Goal: Task Accomplishment & Management: Use online tool/utility

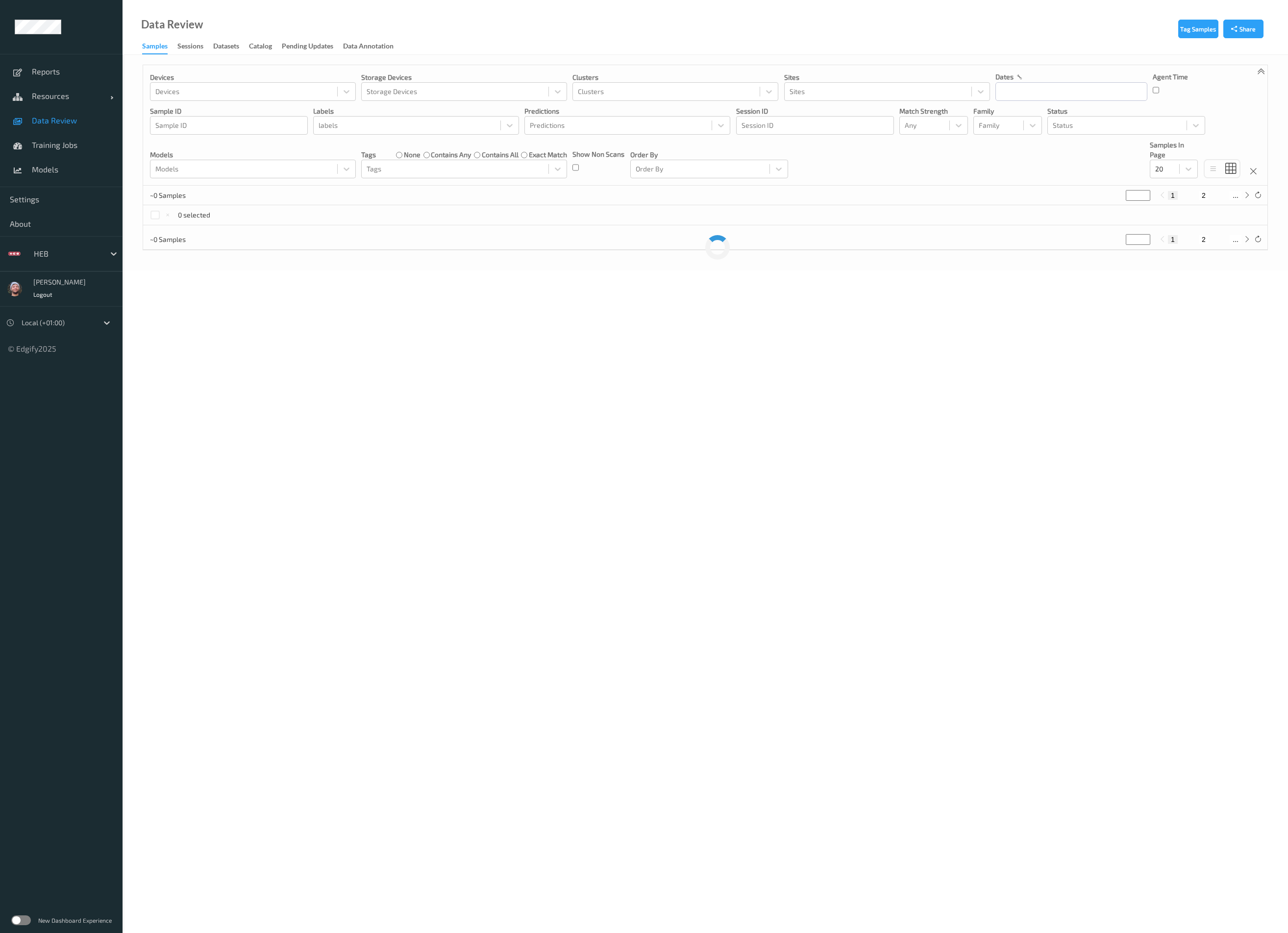
click at [21, 911] on div "New Dashboard Experience" at bounding box center [61, 921] width 122 height 26
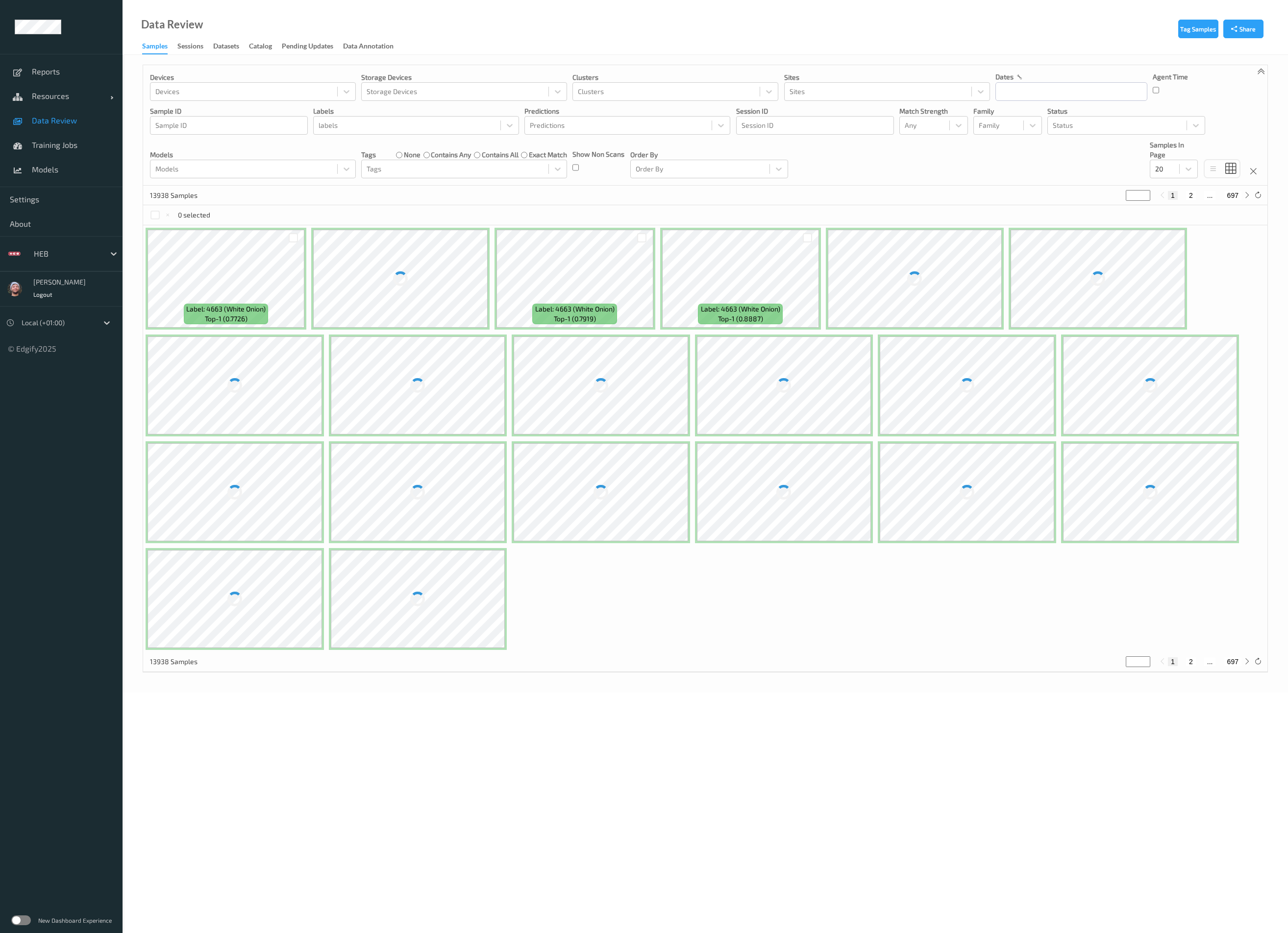
click at [22, 916] on label at bounding box center [21, 920] width 20 height 10
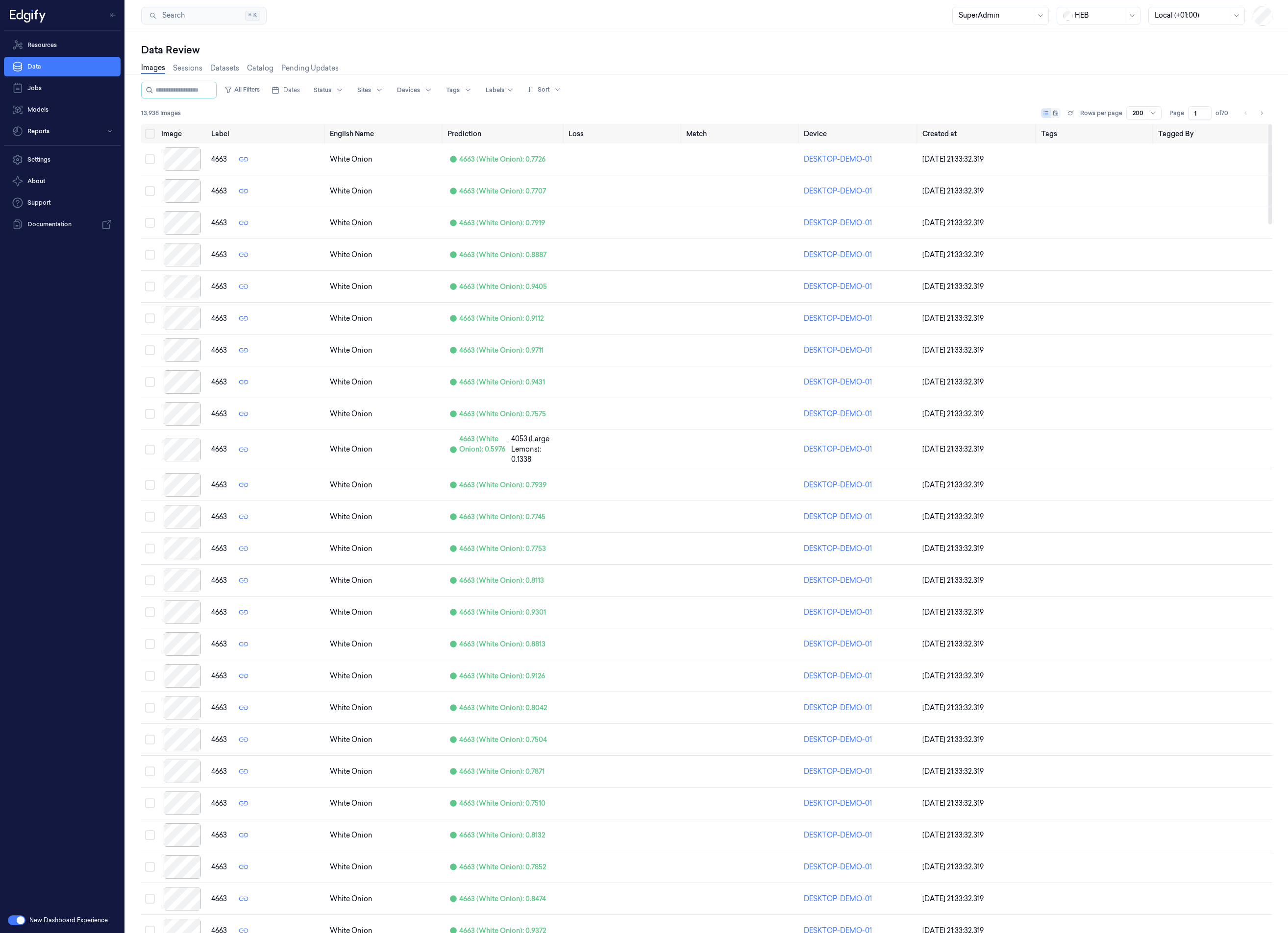
click at [1083, 12] on div at bounding box center [1099, 16] width 49 height 11
click at [352, 24] on div "Search Search... ⌘ K SuperAdmin HEB Local (+01:00)" at bounding box center [706, 15] width 1162 height 31
click at [45, 55] on nav "Resources Data Jobs Models Reports" at bounding box center [62, 87] width 121 height 106
click at [64, 50] on link "Resources" at bounding box center [62, 45] width 117 height 20
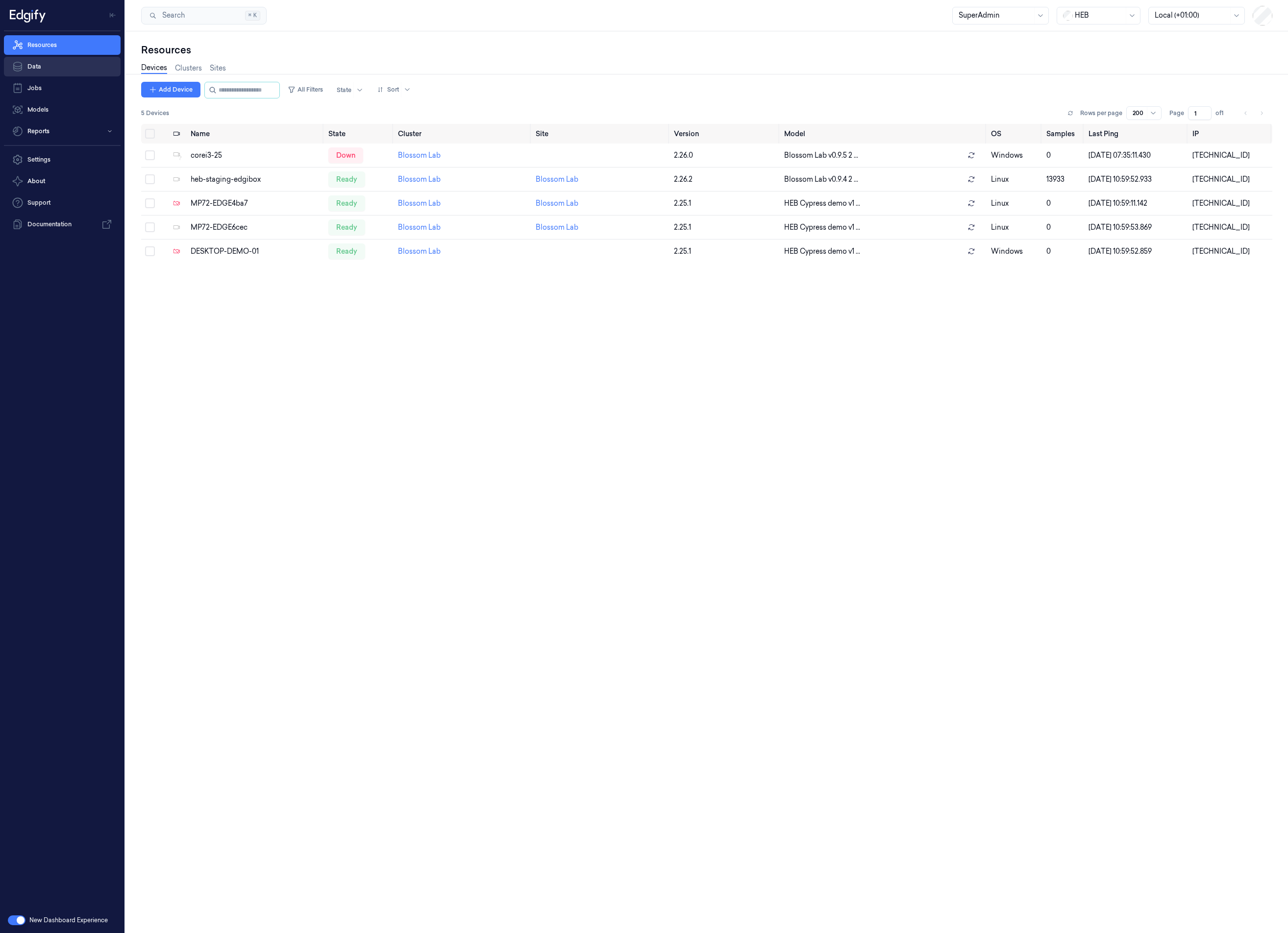
click at [81, 68] on link "Data" at bounding box center [62, 67] width 117 height 20
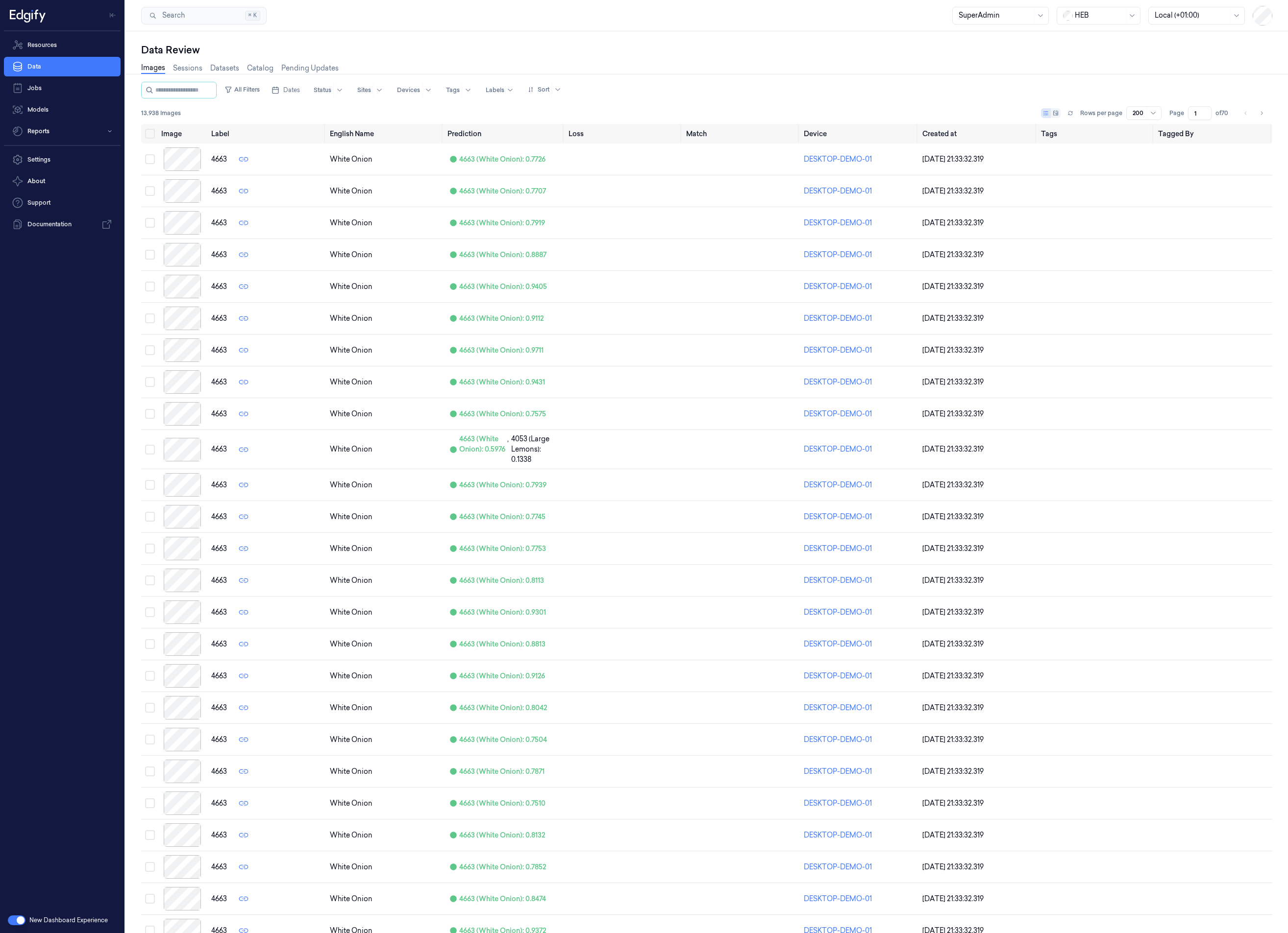
click at [1088, 16] on div at bounding box center [1099, 16] width 49 height 11
type input "wait"
click at [1079, 15] on div at bounding box center [1099, 16] width 49 height 11
type input "wa"
click at [1092, 39] on div "Waitrose" at bounding box center [1084, 37] width 44 height 11
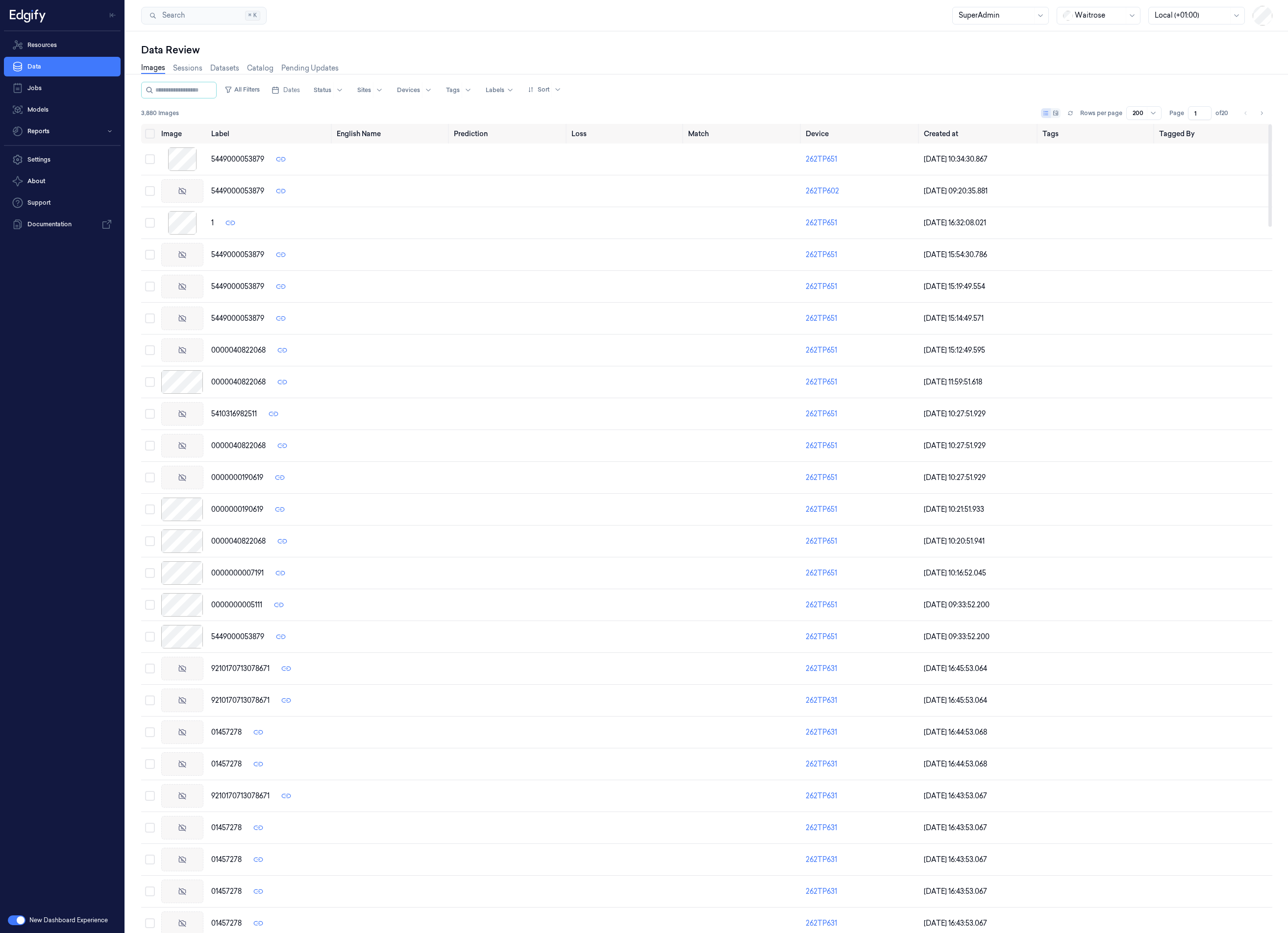
click at [305, 112] on div "3,880 Images Rows per page 200 Page 1 of 20" at bounding box center [706, 113] width 1131 height 14
click at [70, 49] on link "Resources" at bounding box center [62, 45] width 117 height 20
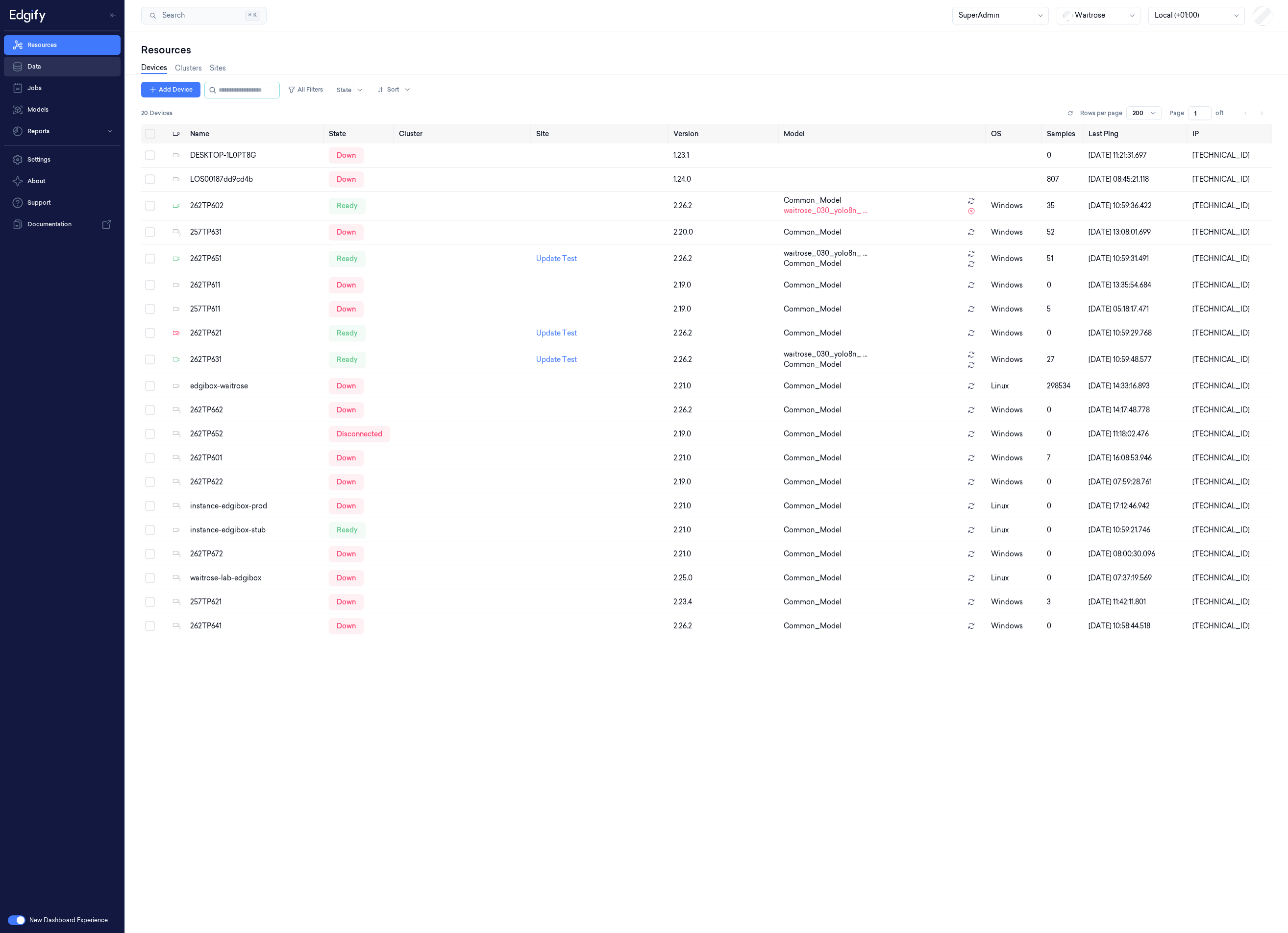
click at [74, 69] on link "Data" at bounding box center [62, 67] width 117 height 20
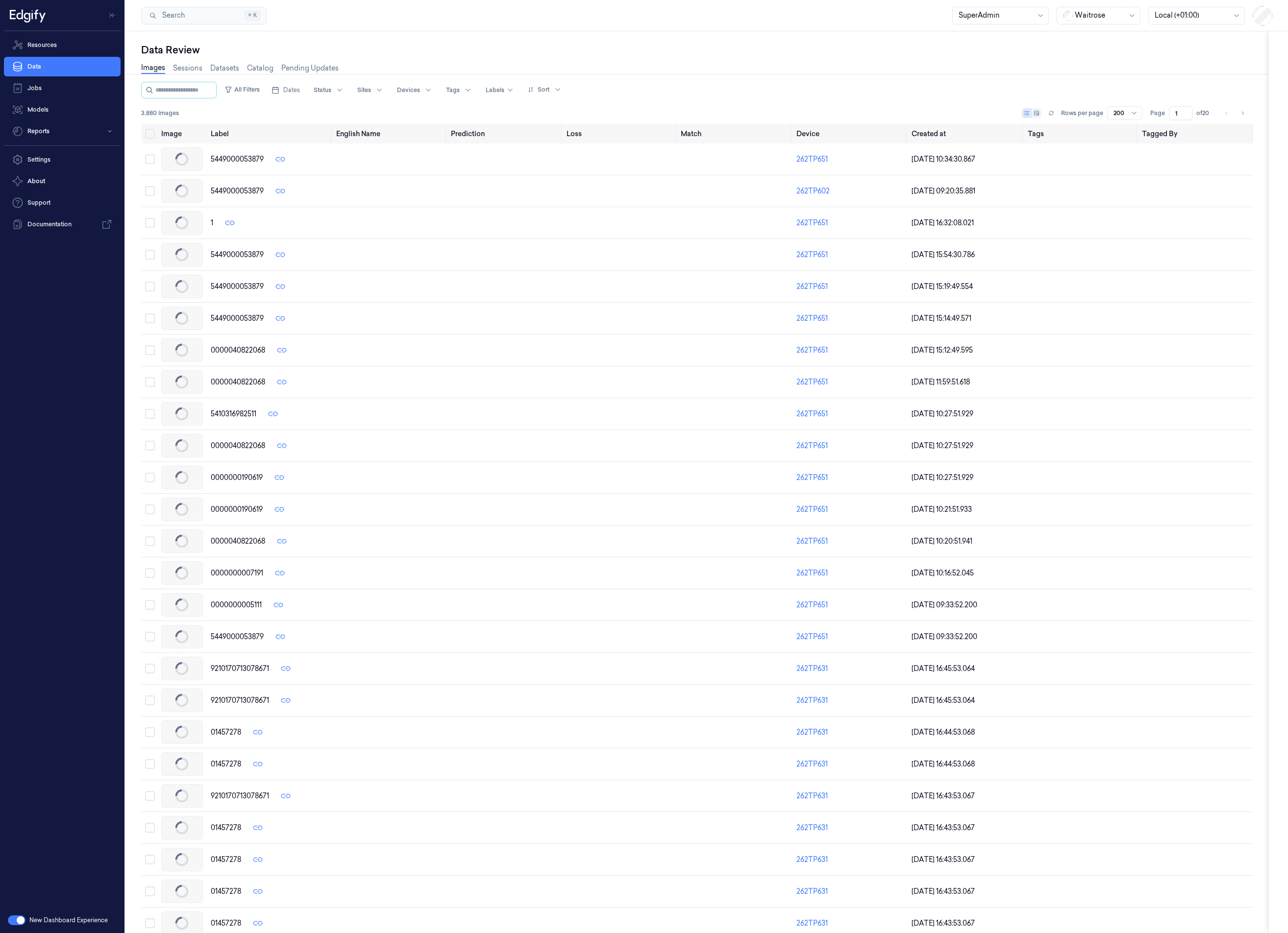
click at [63, 32] on div "Resources Data Jobs Models Reports" at bounding box center [62, 88] width 125 height 114
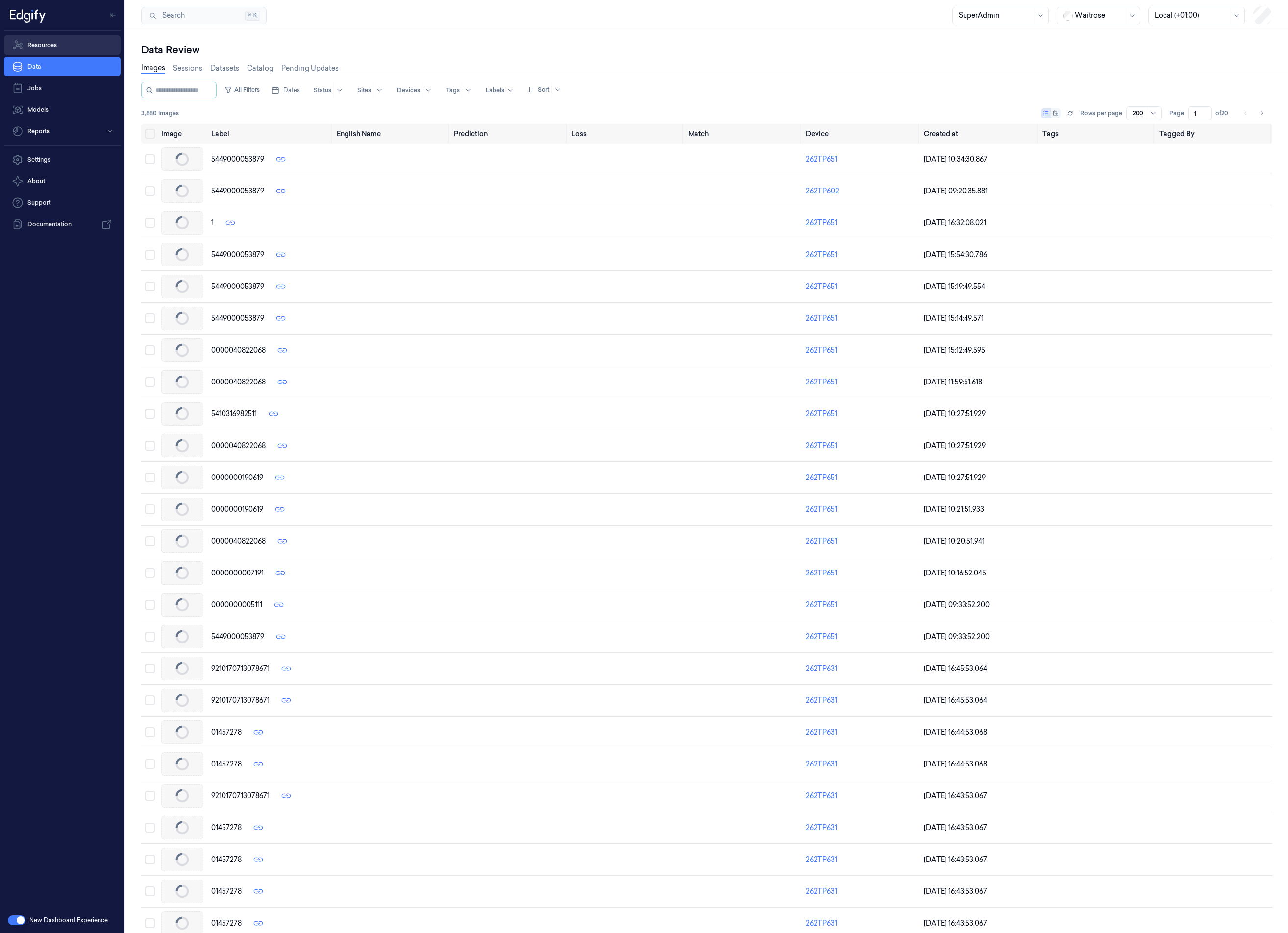
click at [65, 43] on link "Resources" at bounding box center [62, 45] width 117 height 20
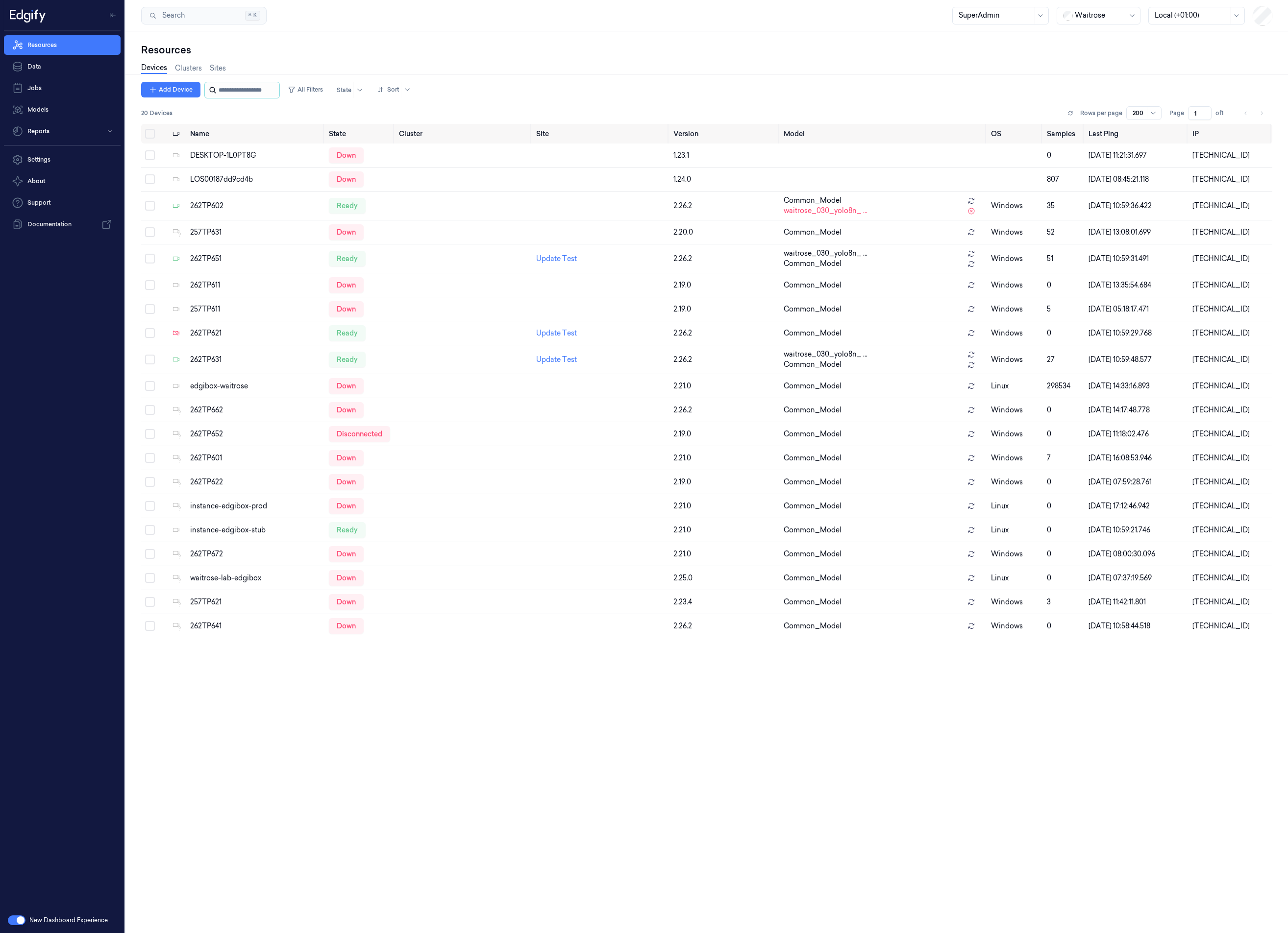
click at [220, 92] on input "string" at bounding box center [248, 90] width 58 height 16
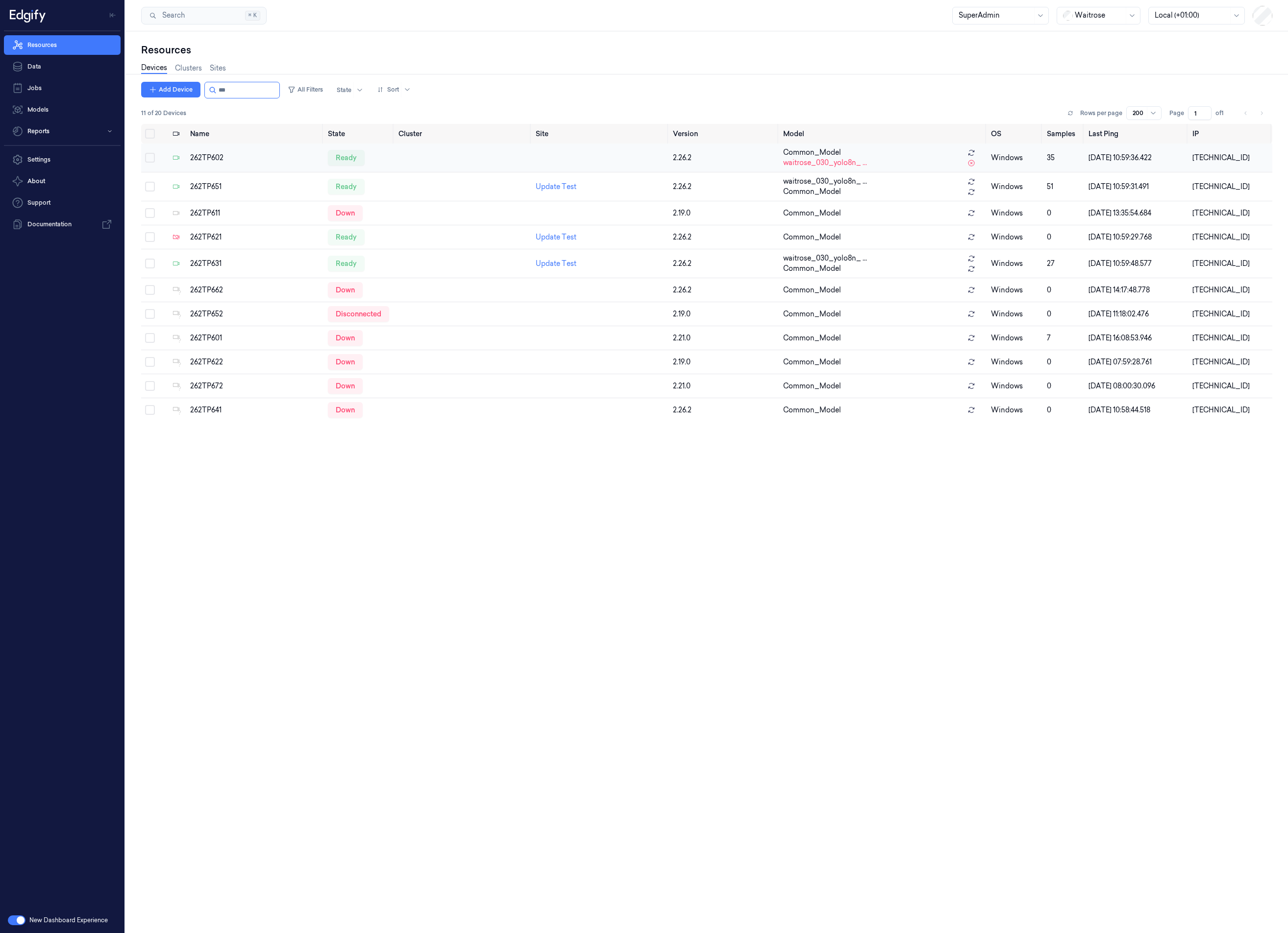
type input "***"
drag, startPoint x: 516, startPoint y: 159, endPoint x: 215, endPoint y: 188, distance: 302.4
click at [215, 188] on div "262TP651" at bounding box center [254, 187] width 130 height 11
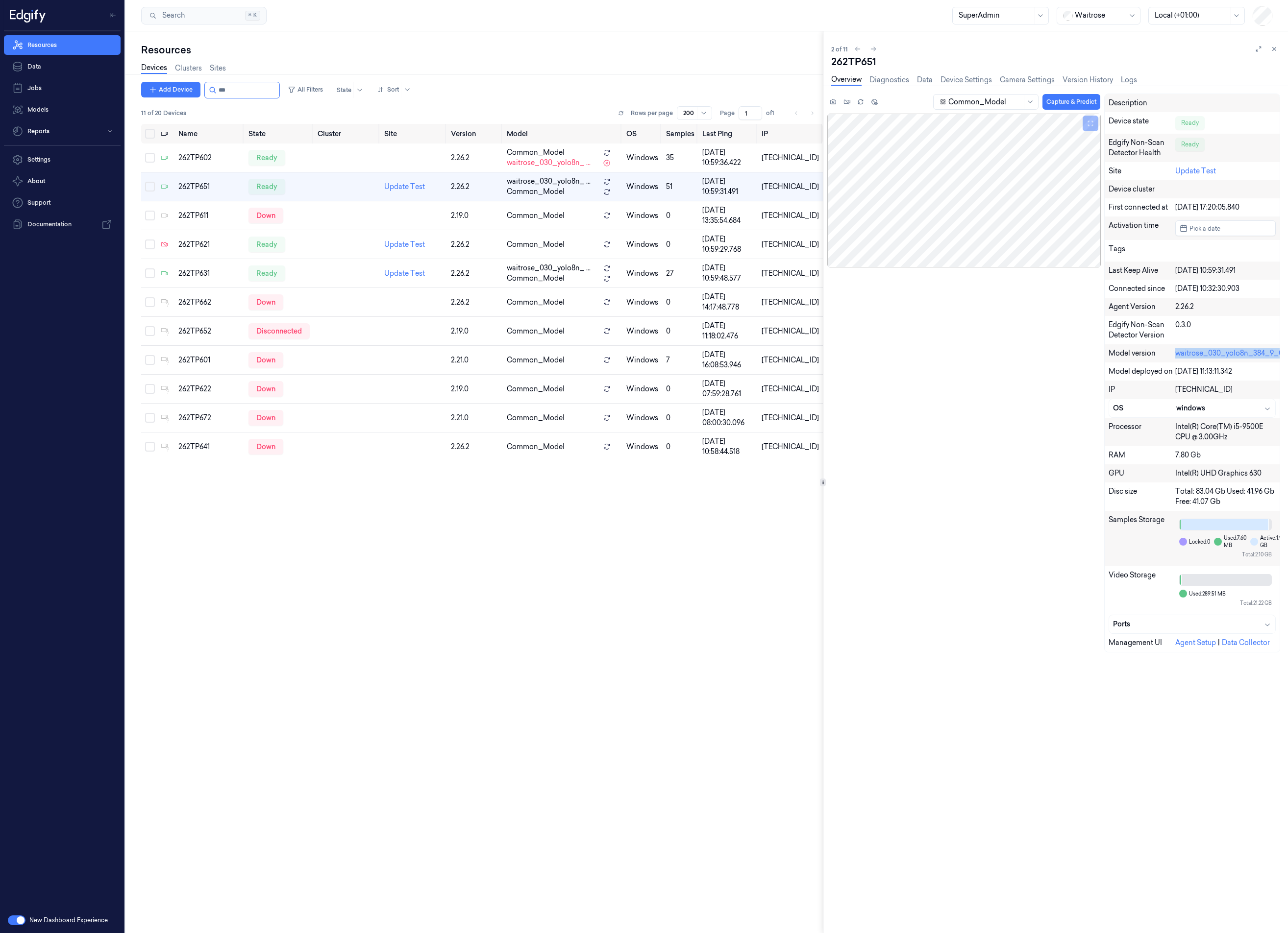
copy div "waitrose_030_yolo8n_384_9_0"
drag, startPoint x: 1167, startPoint y: 354, endPoint x: 1196, endPoint y: 365, distance: 31.0
click at [1196, 365] on div "Description Device state Ready Edgify Non-Scan Detector Health Ready Site Updat…" at bounding box center [1192, 373] width 176 height 559
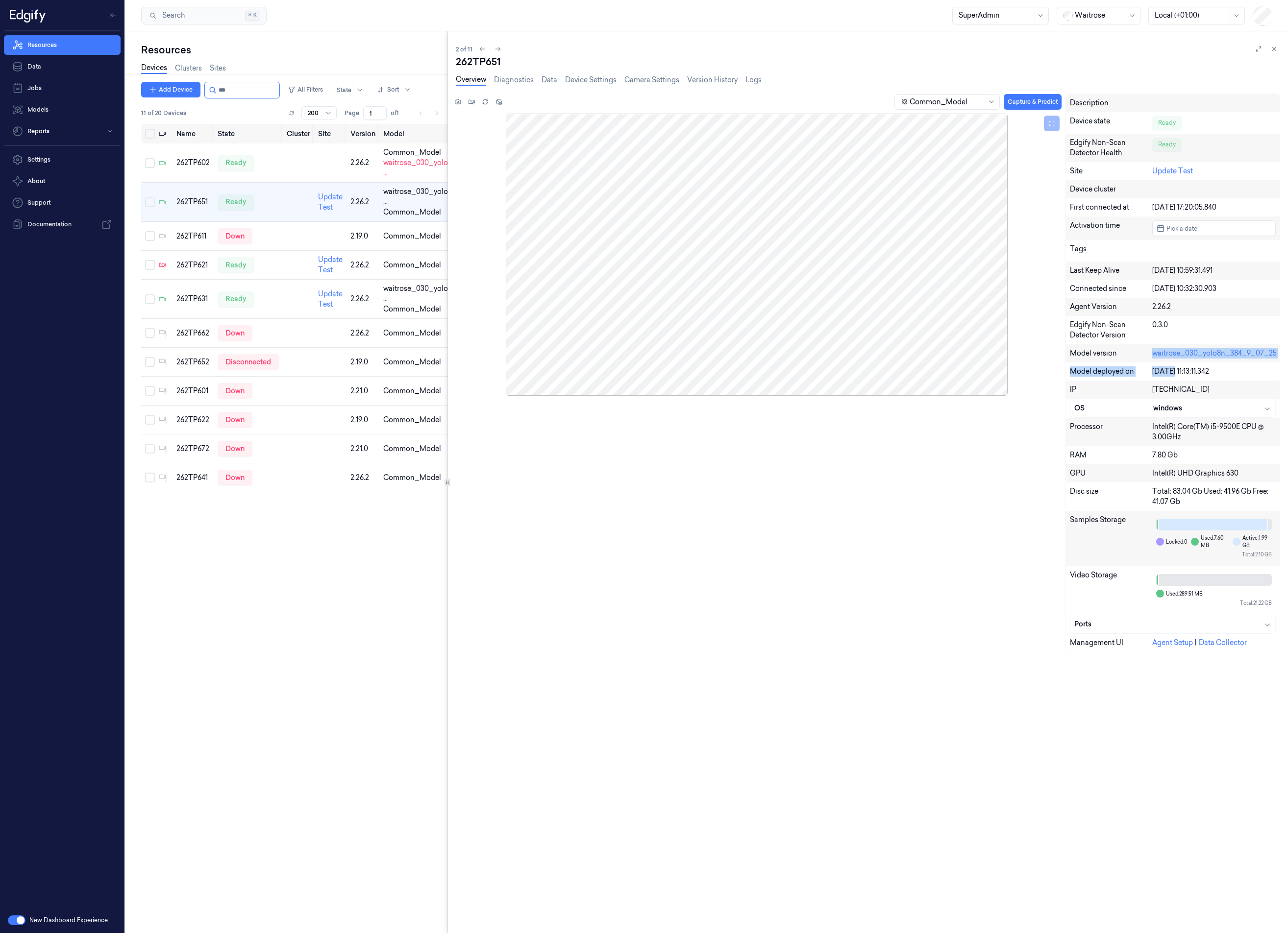
click at [447, 354] on div at bounding box center [447, 482] width 1 height 902
click at [1000, 485] on div "Common_Model Capture & Predict Description Device state Ready Edgify Non-Scan D…" at bounding box center [866, 377] width 828 height 567
copy link "waitrose_030_yolo8n_384_9_07_25"
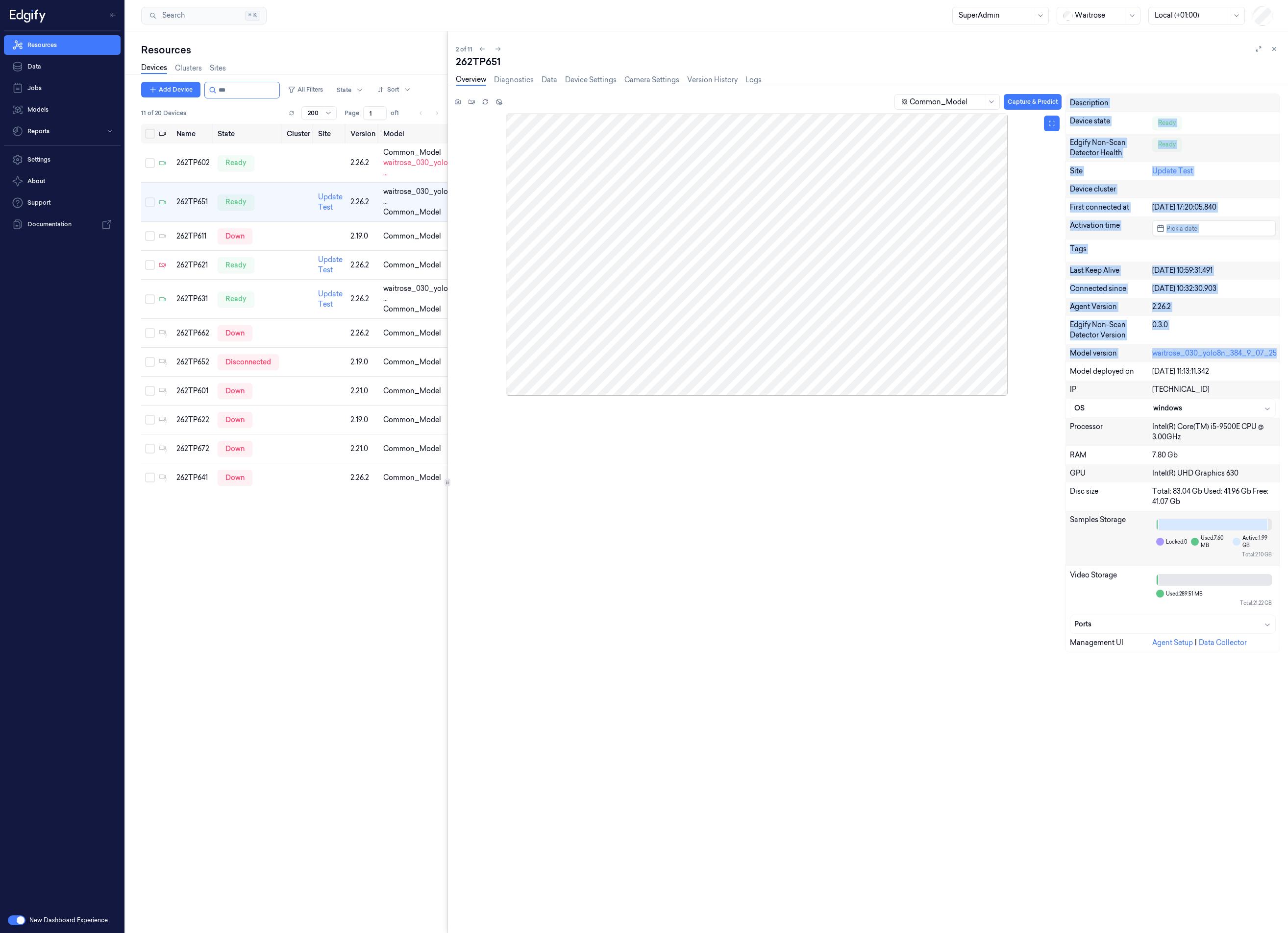
drag, startPoint x: 1277, startPoint y: 354, endPoint x: 1018, endPoint y: 357, distance: 259.0
click at [1018, 357] on div "Common_Model Capture & Predict Description Device state Ready Edgify Non-Scan D…" at bounding box center [866, 377] width 828 height 567
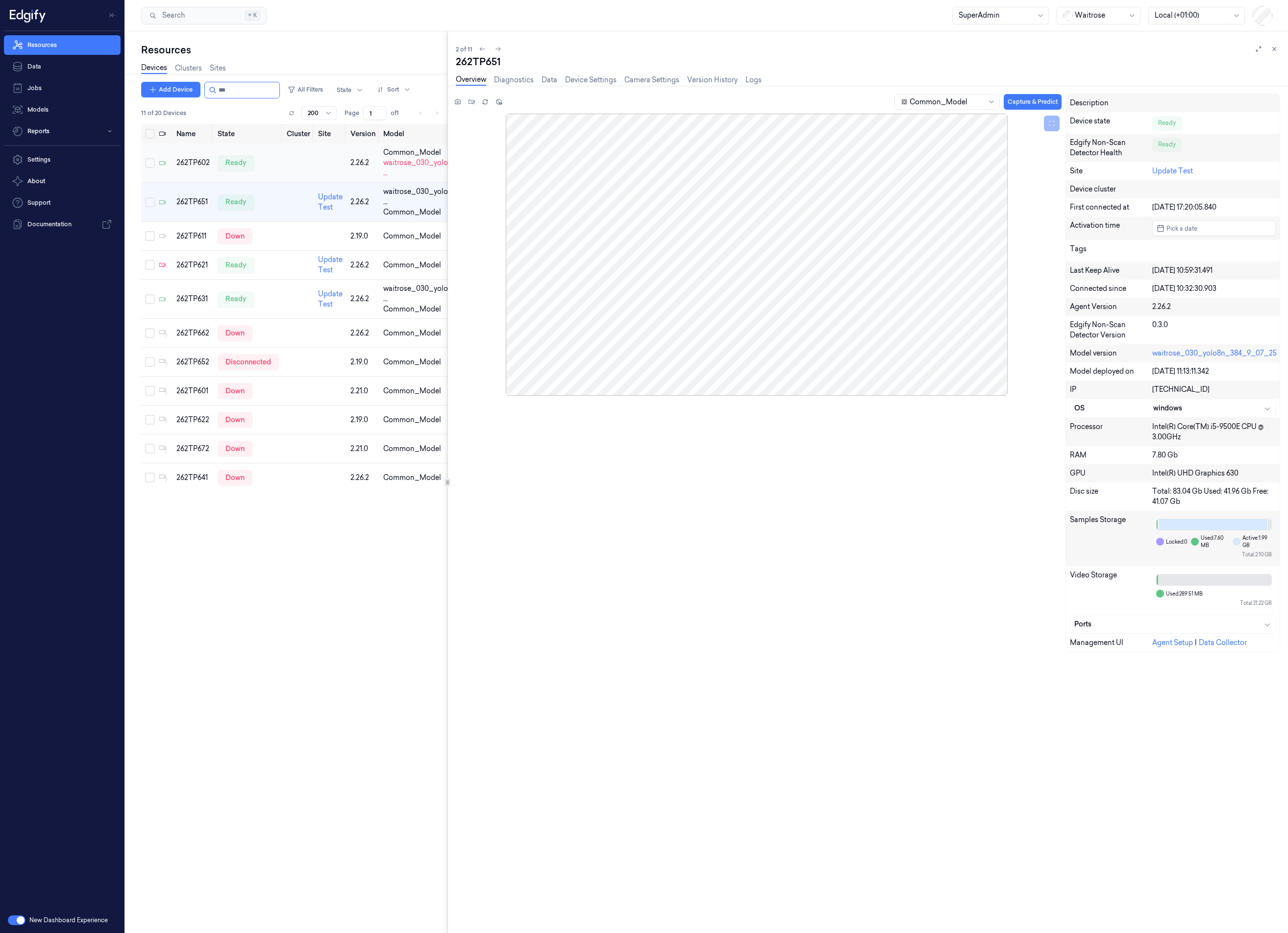
click at [194, 168] on div "262TP602" at bounding box center [193, 163] width 33 height 11
click at [532, 80] on link "Diagnostics" at bounding box center [513, 80] width 39 height 11
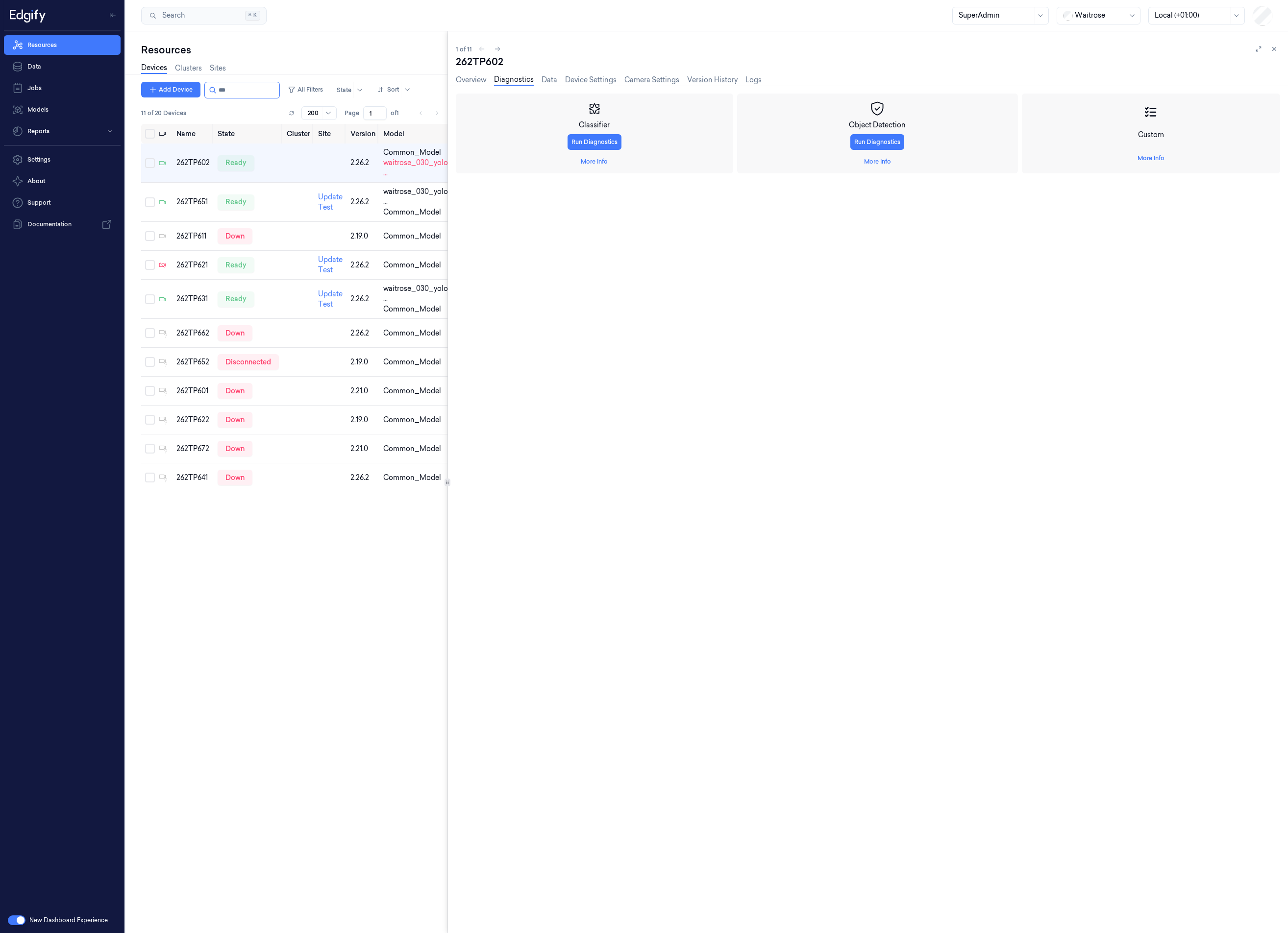
click at [557, 79] on div "Overview Diagnostics Data Device Settings Camera Settings Version History Logs" at bounding box center [608, 80] width 306 height 11
click at [575, 77] on link "Device Settings" at bounding box center [591, 80] width 52 height 11
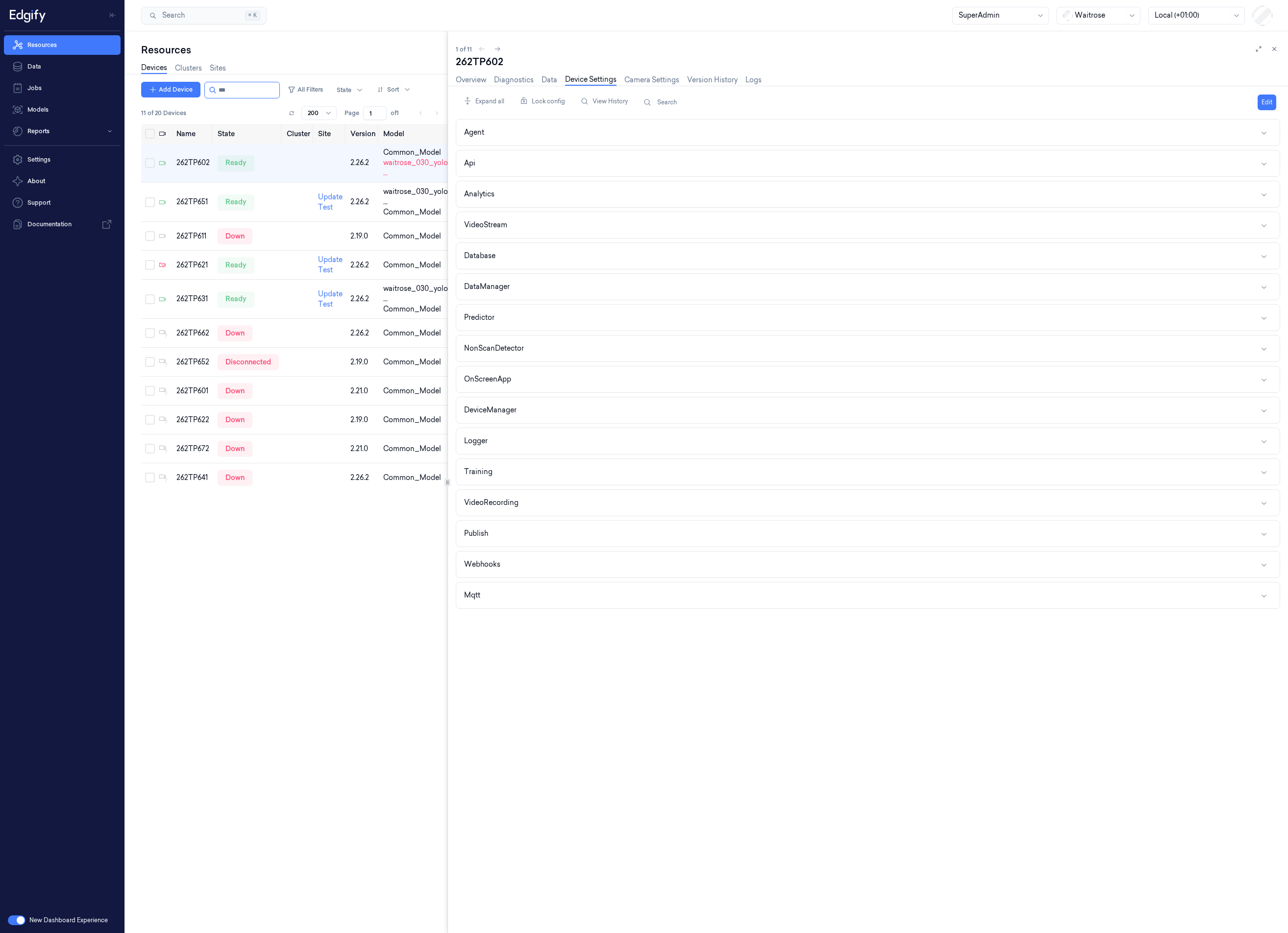
click at [510, 72] on div "Overview Diagnostics Data Device Settings Camera Settings Version History Logs" at bounding box center [608, 80] width 306 height 25
click at [468, 80] on link "Overview" at bounding box center [471, 80] width 30 height 11
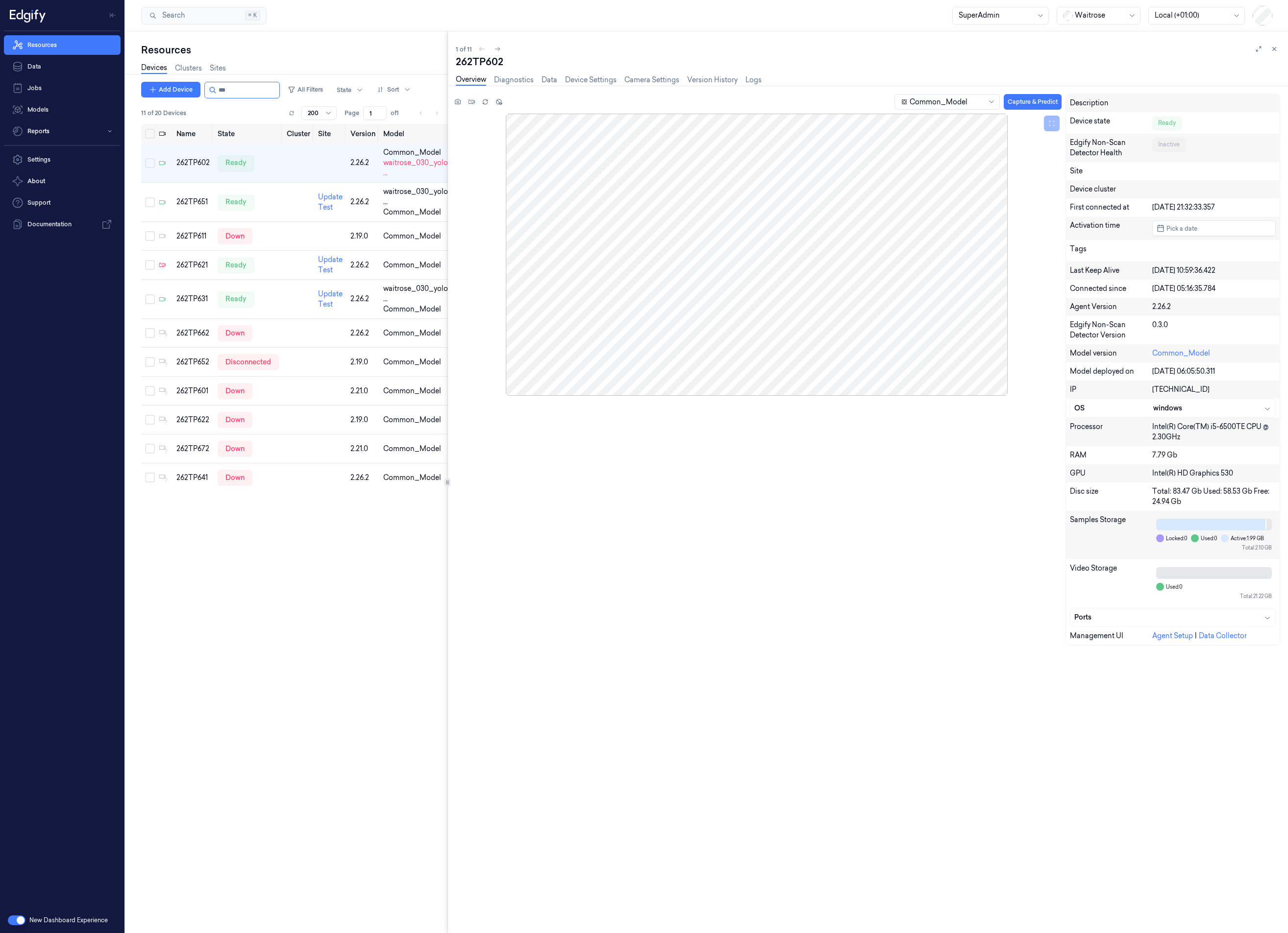
click at [1198, 370] on div "14/06/2024 06:05:50.311" at bounding box center [1214, 372] width 124 height 11
click at [988, 102] on icon at bounding box center [991, 102] width 8 height 8
click at [47, 112] on link "Models" at bounding box center [62, 110] width 117 height 20
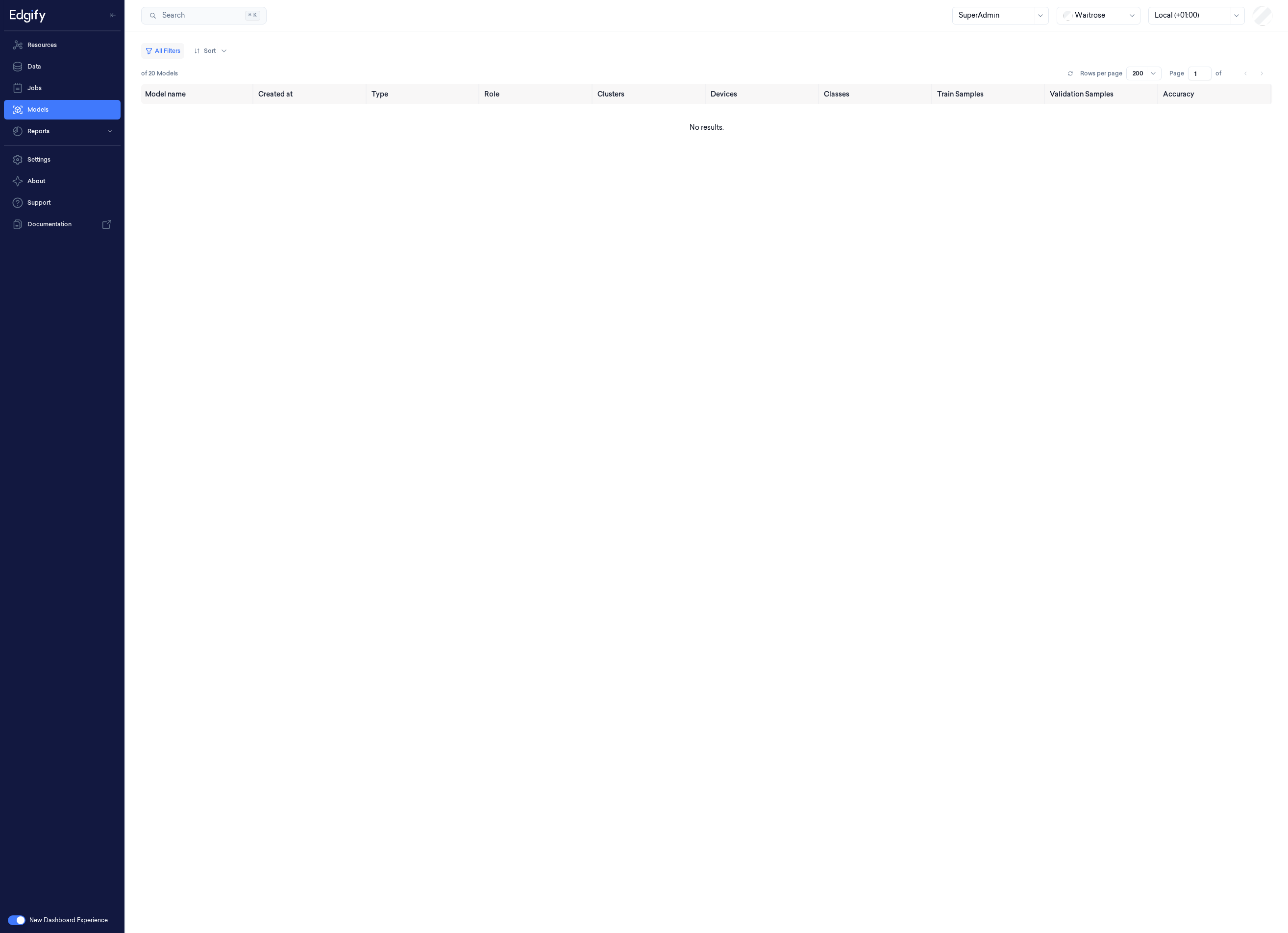
click at [169, 52] on button "All Filters" at bounding box center [163, 51] width 43 height 16
click at [220, 52] on div at bounding box center [223, 51] width 12 height 16
click at [151, 82] on div "All Filters 3 results available. Use Up and Down to choose options, press Enter…" at bounding box center [706, 64] width 1131 height 41
click at [150, 78] on div "of 20 Models Rows per page 200 Page 1 of" at bounding box center [706, 74] width 1131 height 14
click at [151, 76] on span "of 20 Models" at bounding box center [159, 74] width 36 height 9
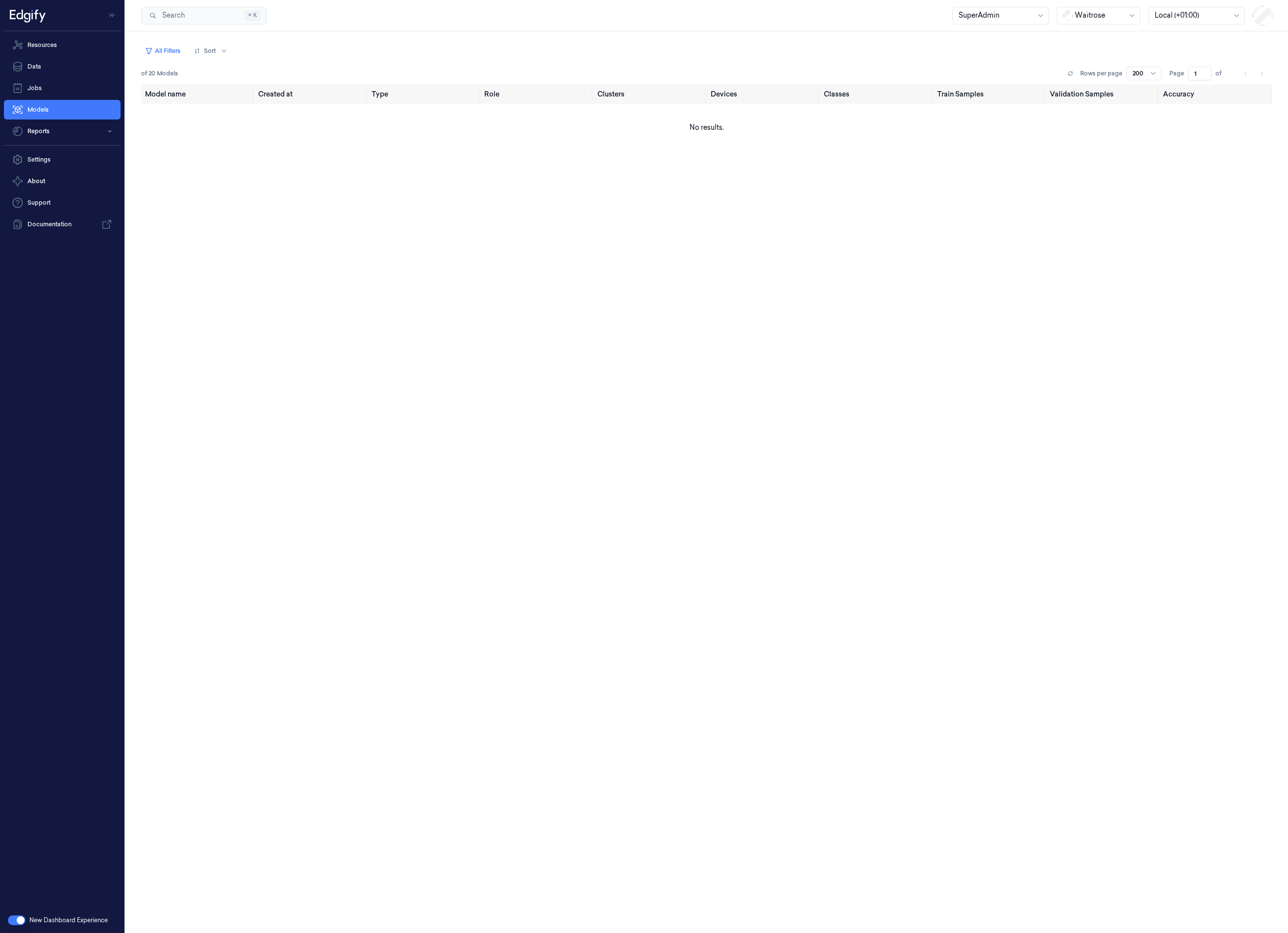
click at [1195, 68] on input "1" at bounding box center [1199, 74] width 24 height 14
click at [1144, 72] on div at bounding box center [1138, 74] width 12 height 9
click at [1144, 91] on div "50" at bounding box center [1144, 93] width 23 height 11
click at [17, 919] on button "button" at bounding box center [16, 920] width 17 height 10
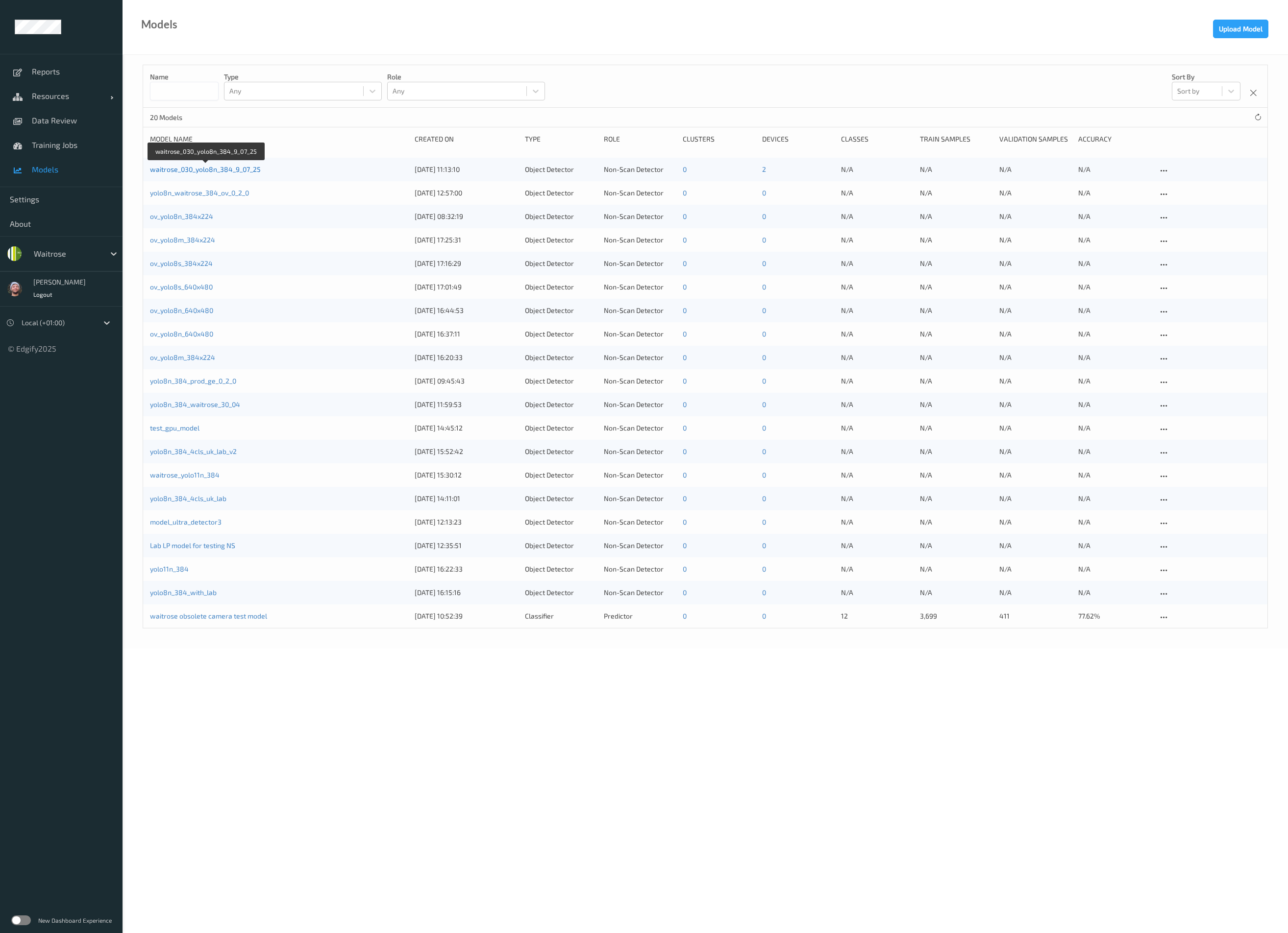
click at [252, 166] on link "waitrose_030_yolo8n_384_9_07_25" at bounding box center [205, 169] width 111 height 8
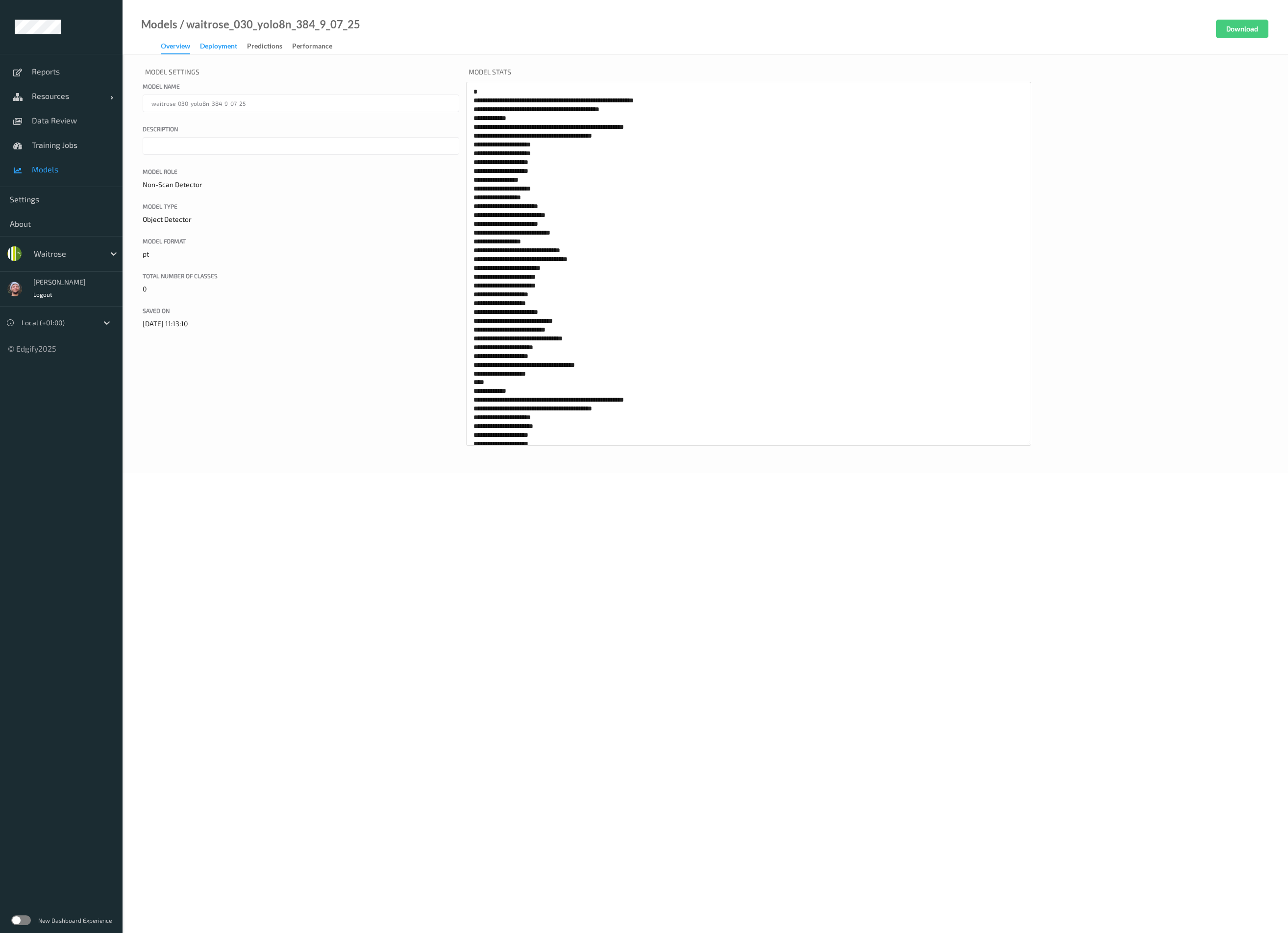
click at [229, 51] on div "Deployment" at bounding box center [218, 47] width 37 height 12
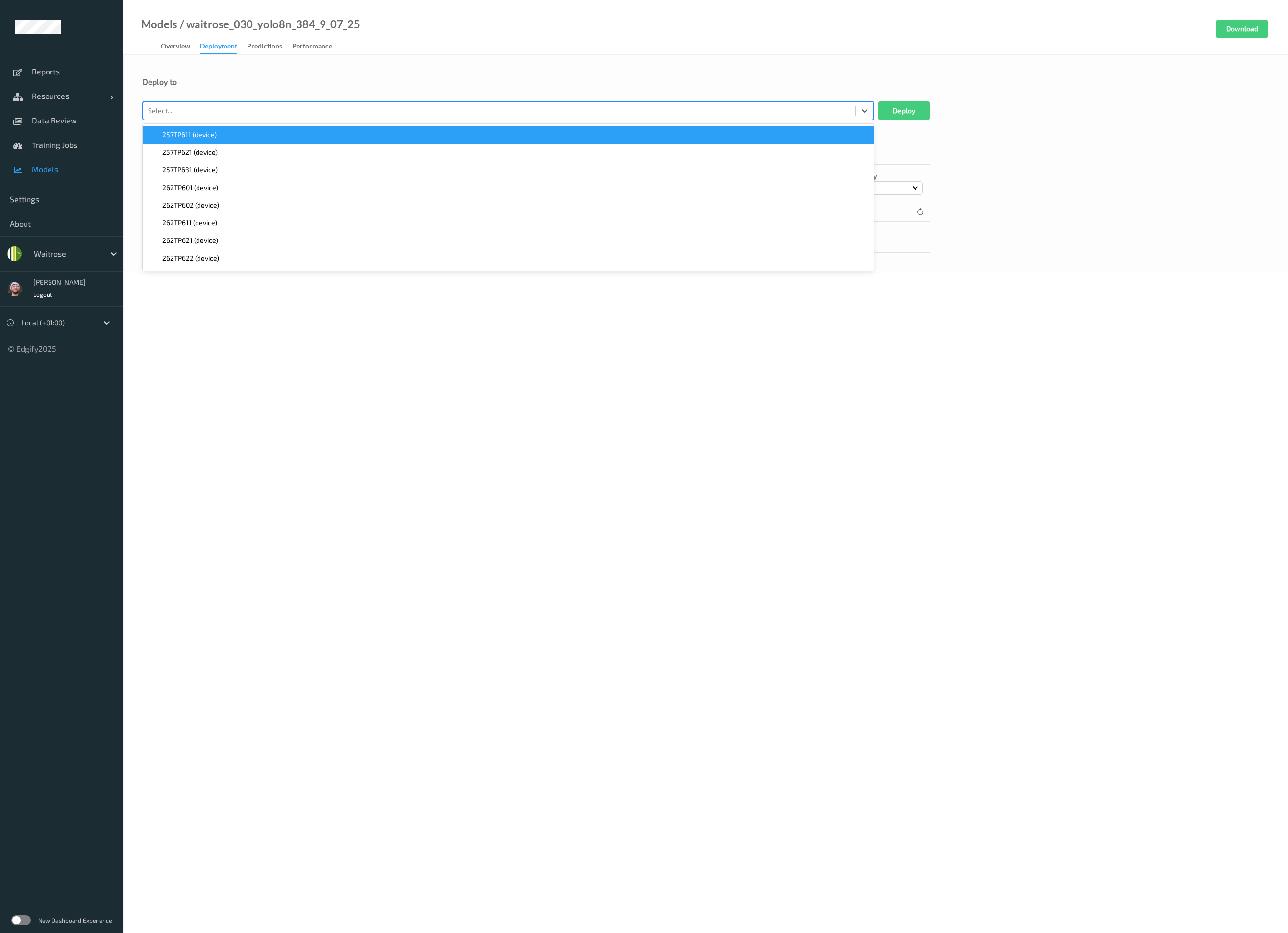
click at [254, 109] on div at bounding box center [499, 110] width 702 height 11
type input "262tp602"
click at [241, 134] on div "262TP602 (device)" at bounding box center [507, 134] width 719 height 10
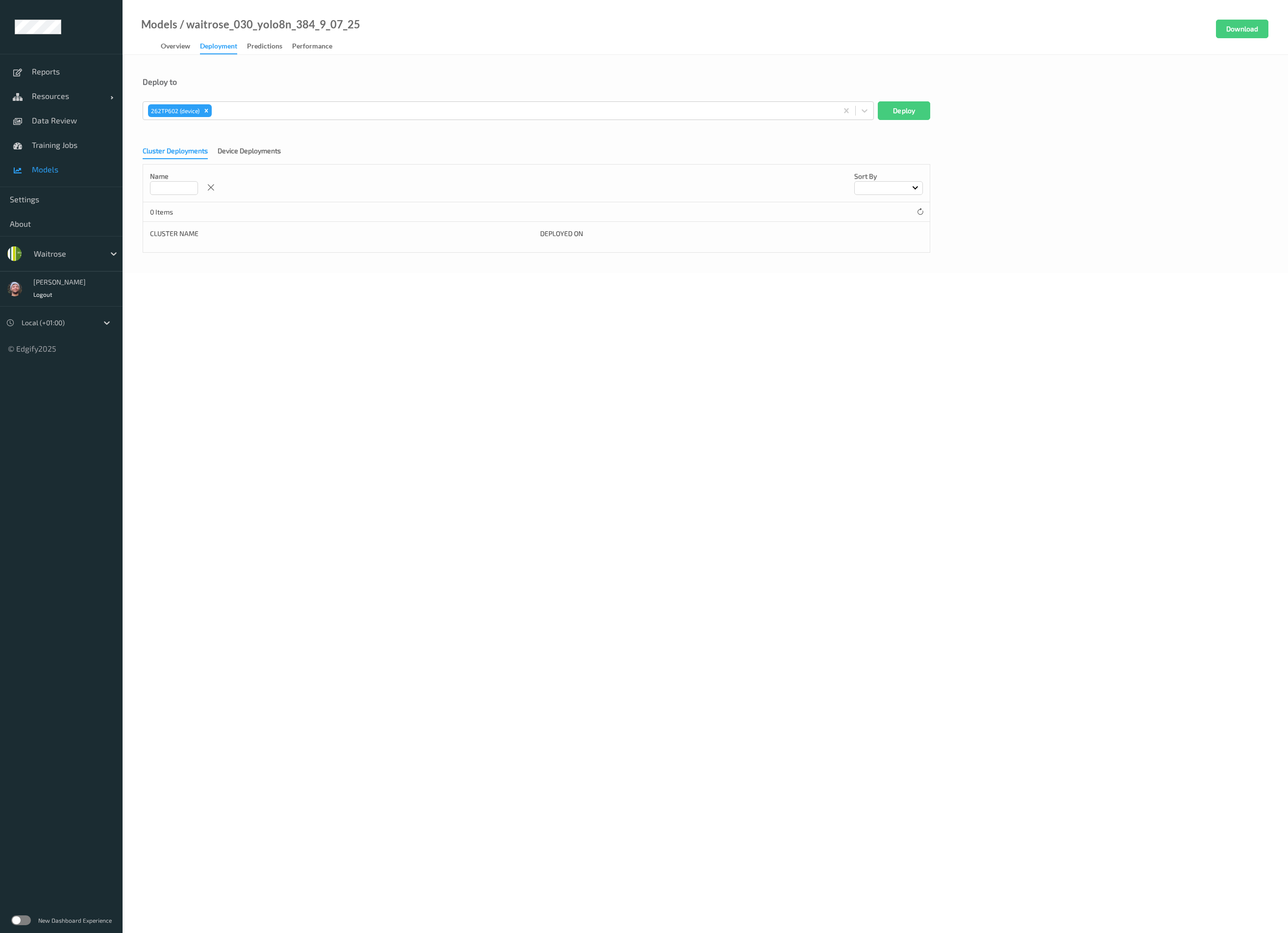
click at [933, 110] on div "262TP602 (device) Deploy" at bounding box center [705, 111] width 1125 height 19
click at [912, 114] on button "Deploy" at bounding box center [904, 111] width 52 height 19
click at [227, 145] on div "Cluster Deployments Device Deployments Name Sort by 0 Items Cluster Name Deploy…" at bounding box center [705, 196] width 1125 height 113
click at [217, 152] on link "Cluster Deployments" at bounding box center [180, 150] width 75 height 8
click at [222, 153] on div "Device Deployments" at bounding box center [248, 152] width 63 height 12
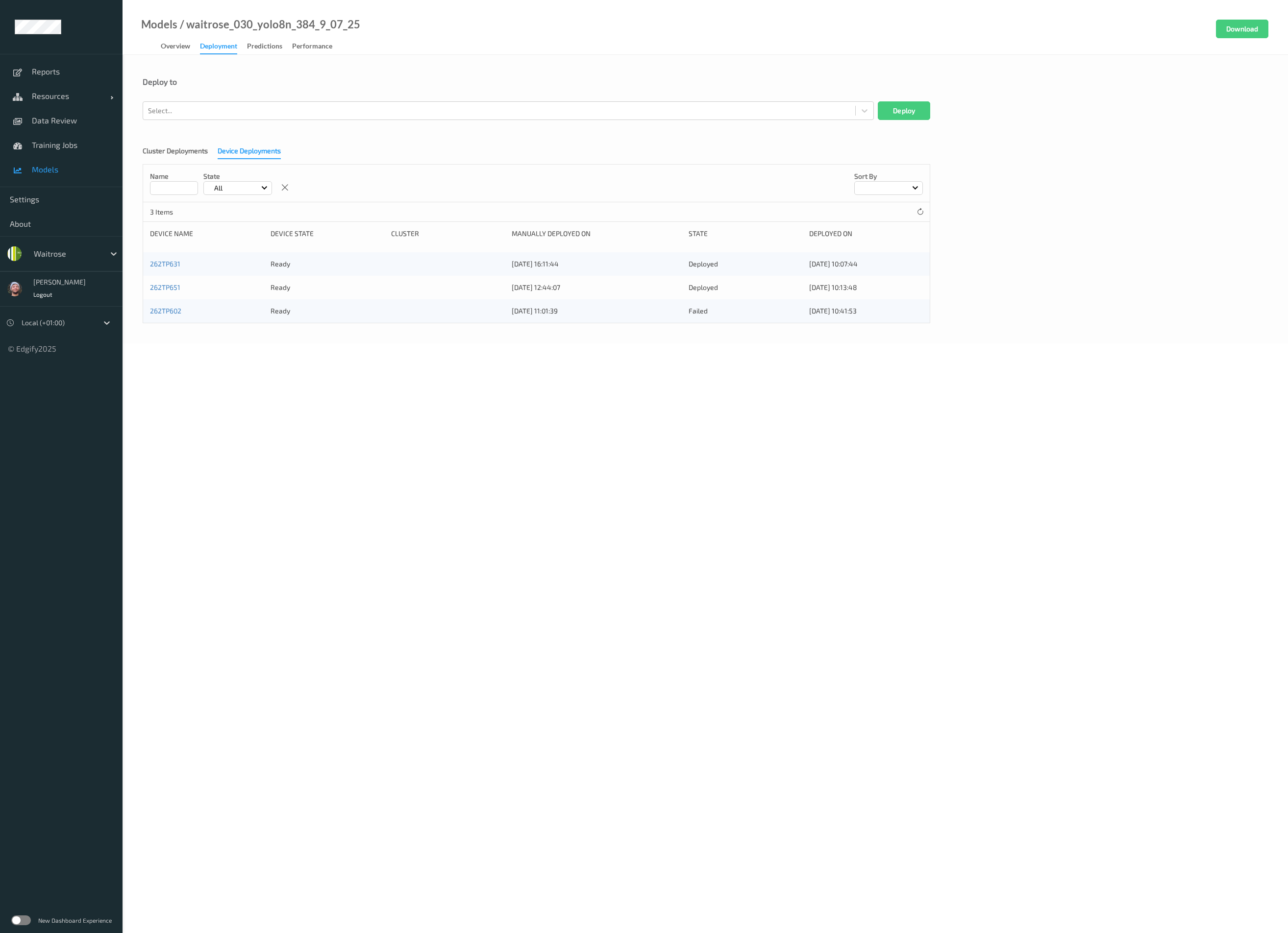
click at [445, 463] on body "Reports Resources Devices Clusters Sites Data Review Training Jobs Models Setti…" at bounding box center [644, 466] width 1288 height 933
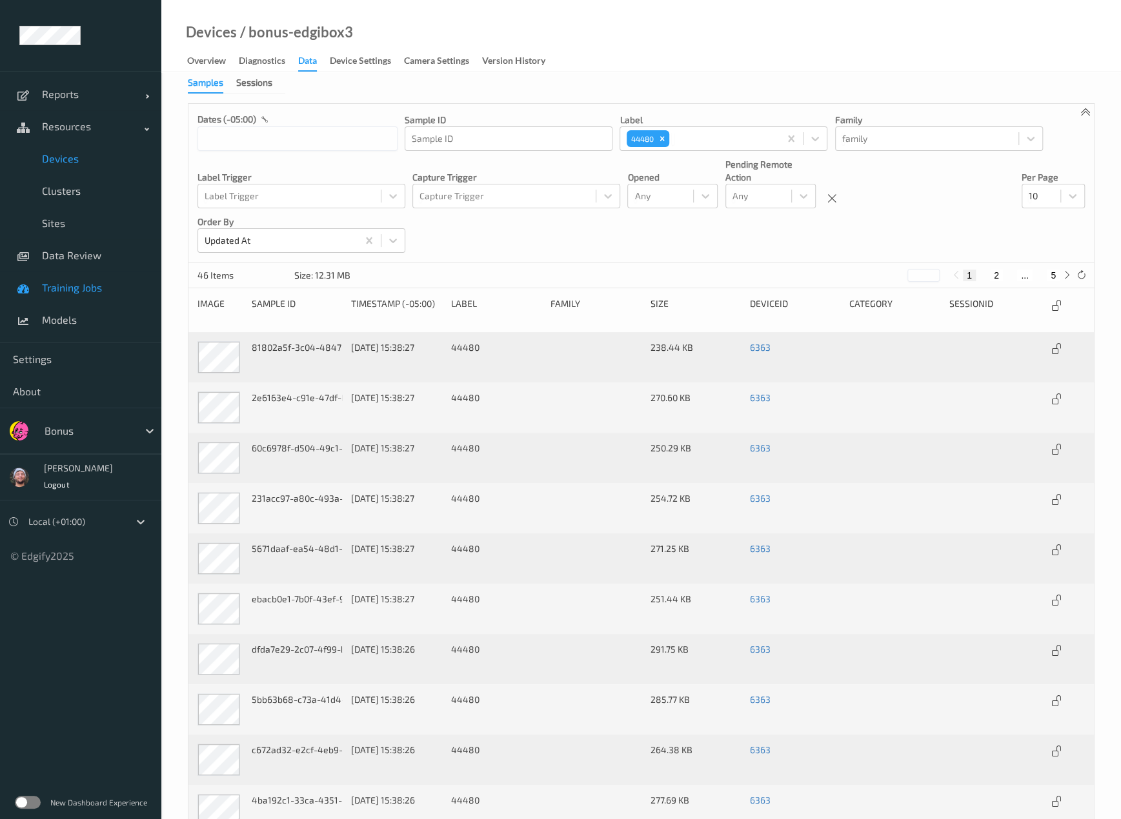
click at [75, 276] on link "Training Jobs" at bounding box center [80, 288] width 161 height 32
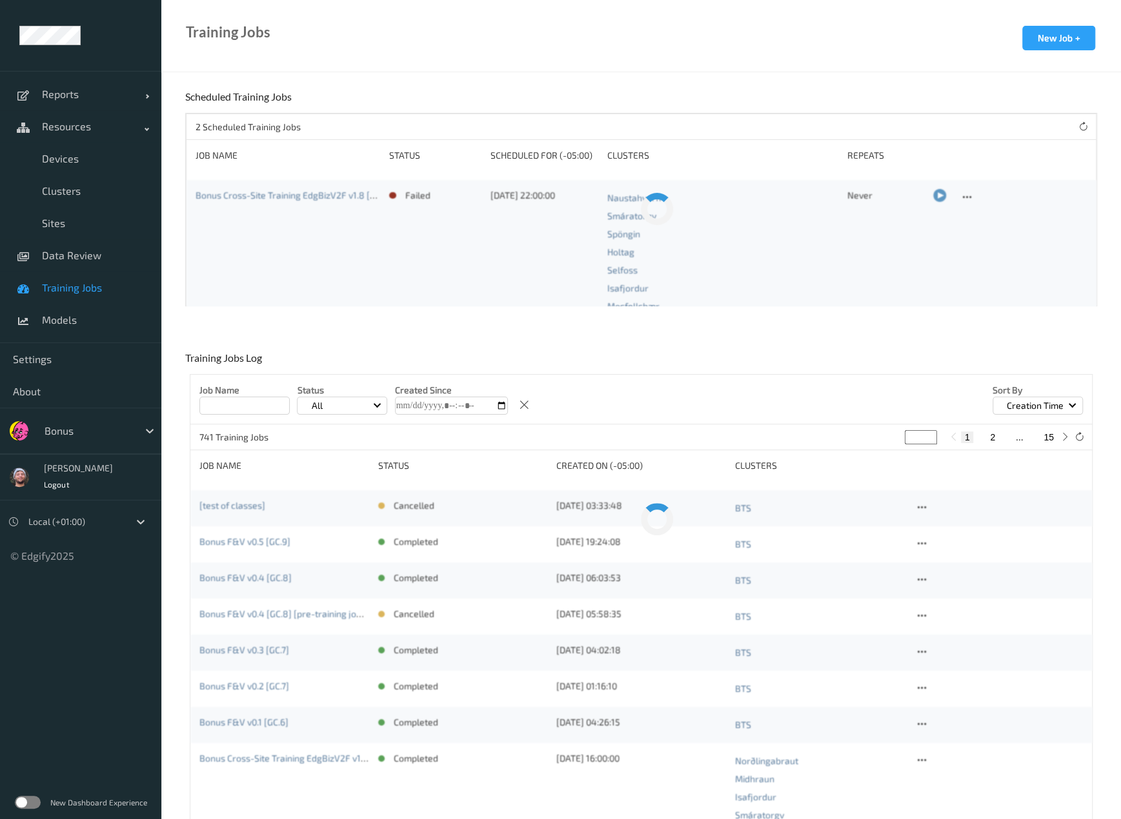
click at [106, 272] on link "Training Jobs" at bounding box center [80, 288] width 161 height 32
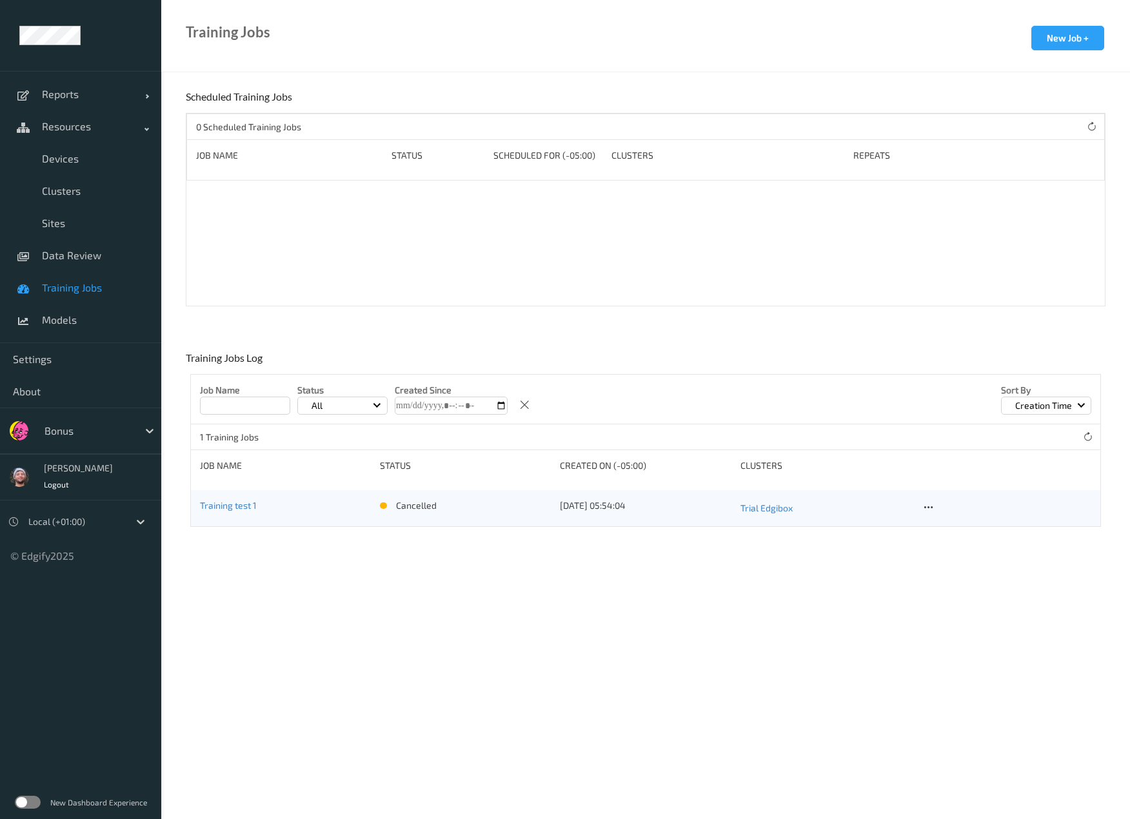
click at [79, 436] on div at bounding box center [88, 430] width 87 height 15
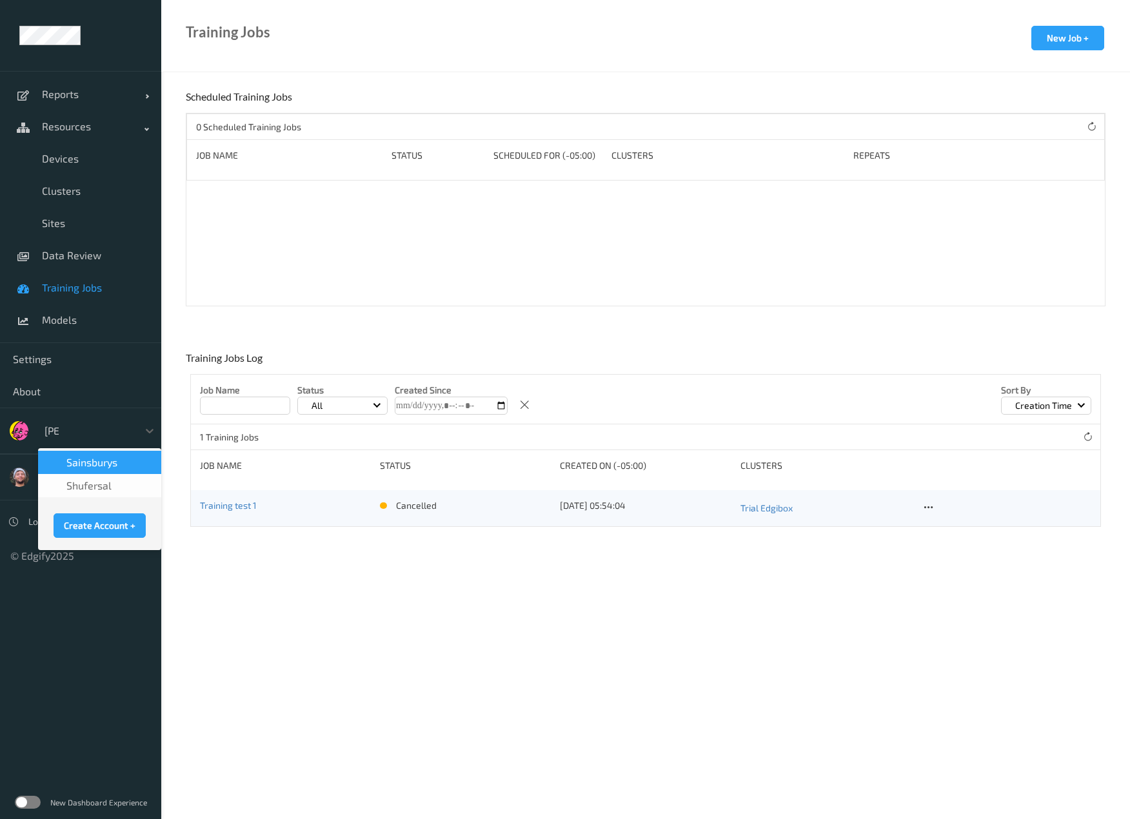
type input "sains"
